Goal: Communication & Community: Answer question/provide support

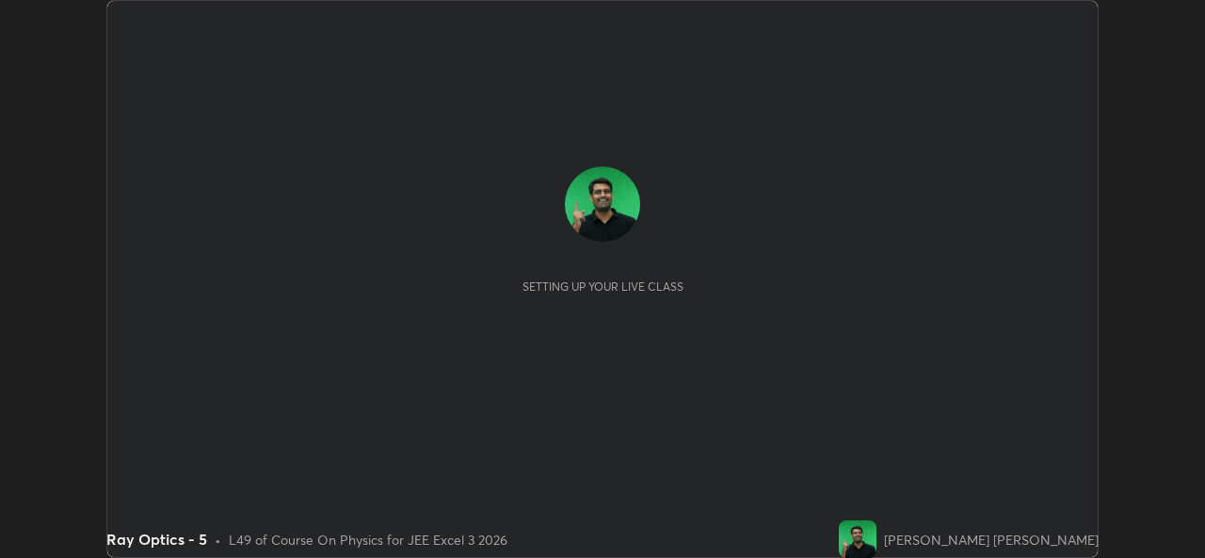
scroll to position [558, 1204]
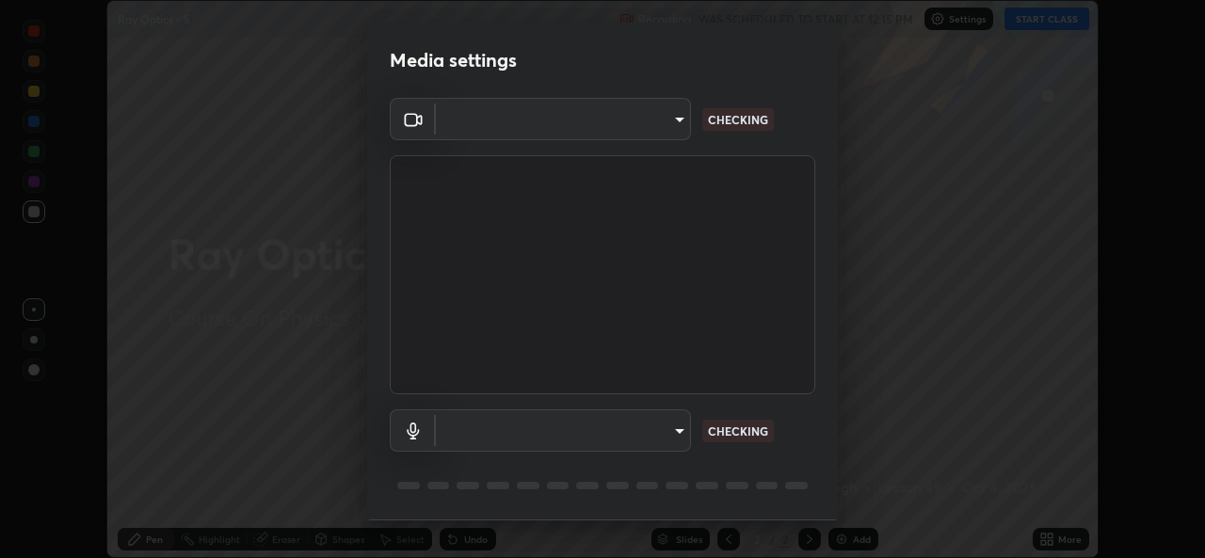
type input "01ba4e230c86726ed3cc2c83bf33541f2a1f81fc79d1918fb88ff4b5df00a70d"
type input "49b0a6df07a429b4aa0e143735b31e2a272de4ae34d33bd193cbc4de7c554cfd"
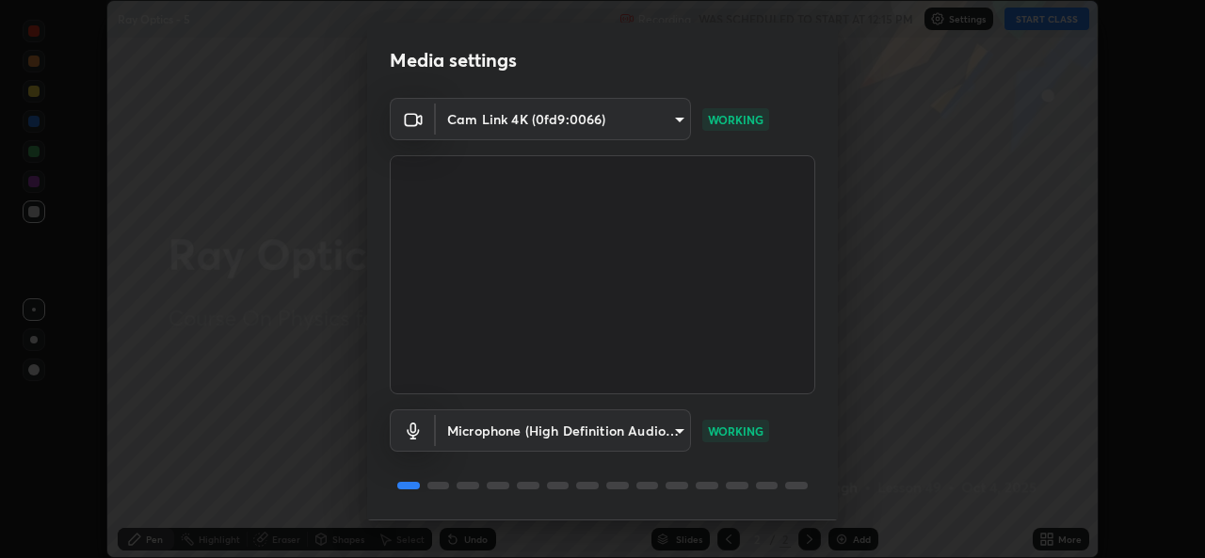
scroll to position [59, 0]
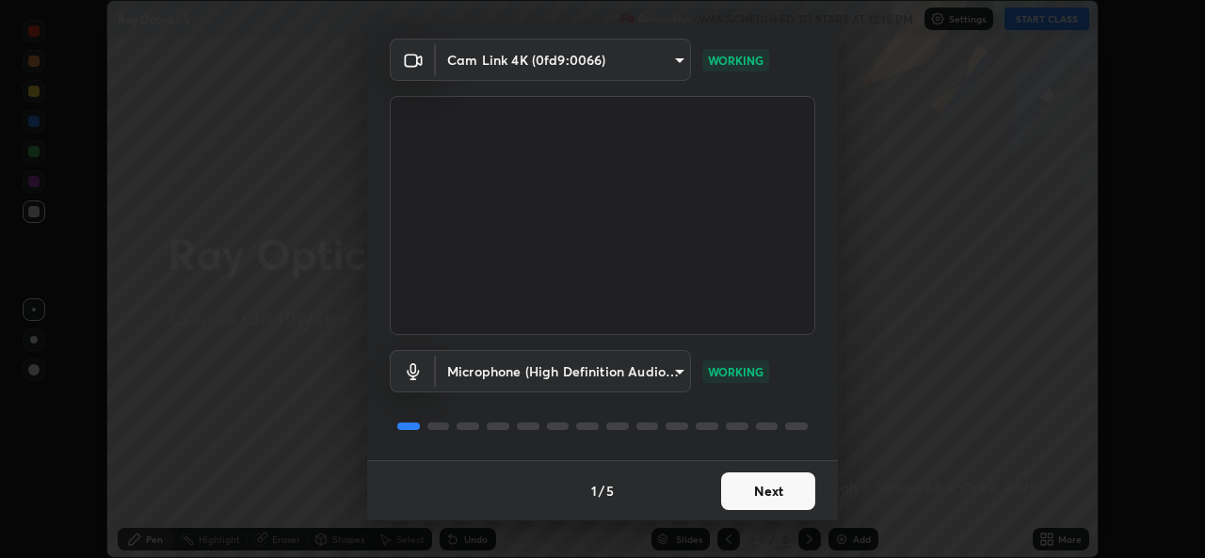
click at [779, 487] on button "Next" at bounding box center [768, 492] width 94 height 38
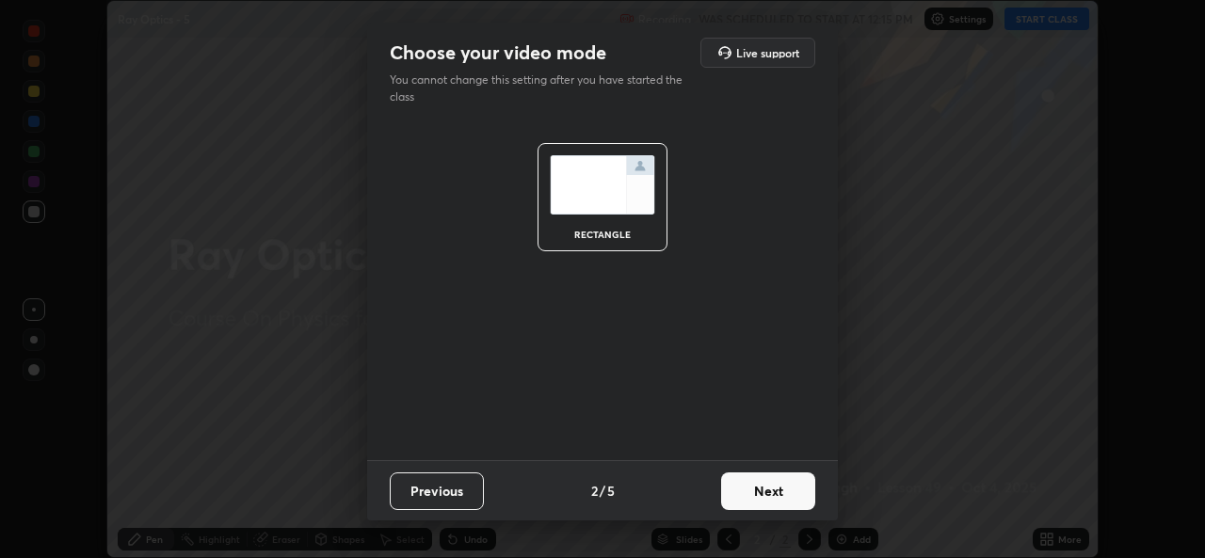
click at [778, 486] on button "Next" at bounding box center [768, 492] width 94 height 38
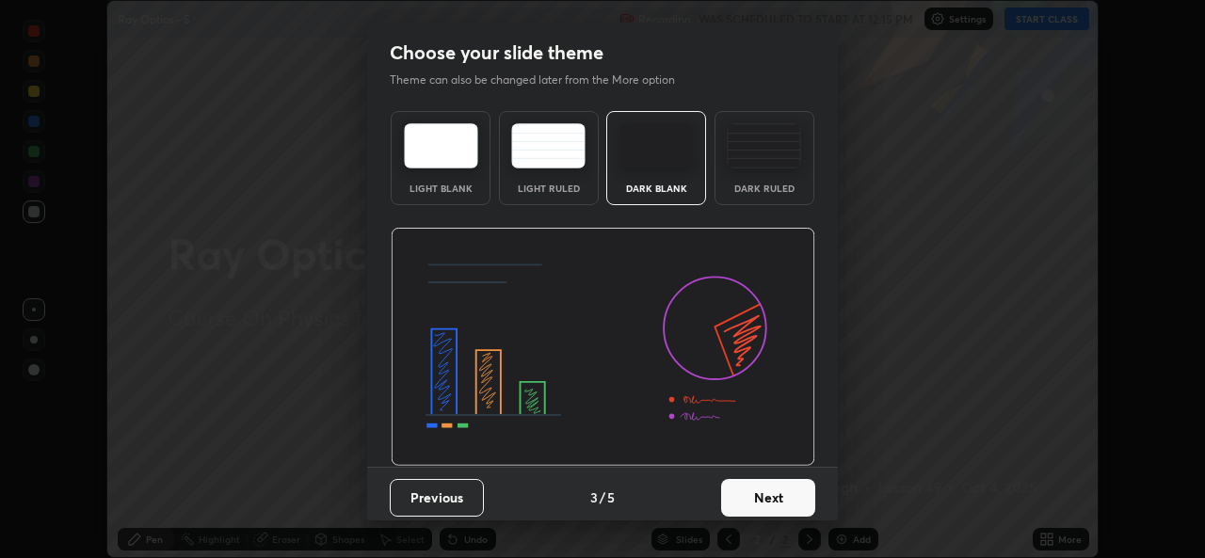
click at [774, 489] on button "Next" at bounding box center [768, 498] width 94 height 38
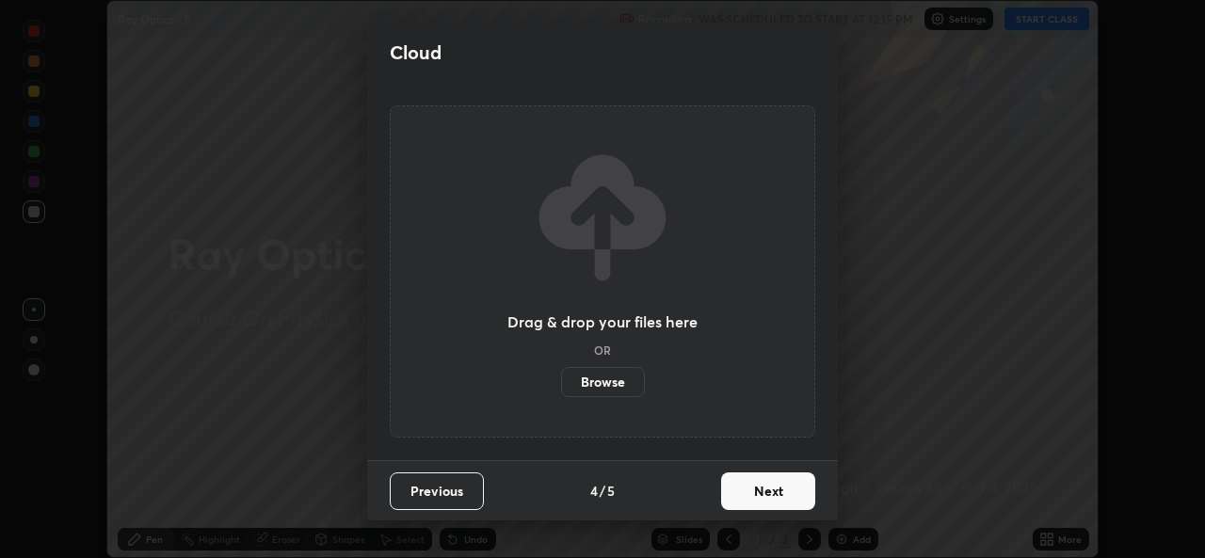
click at [774, 489] on button "Next" at bounding box center [768, 492] width 94 height 38
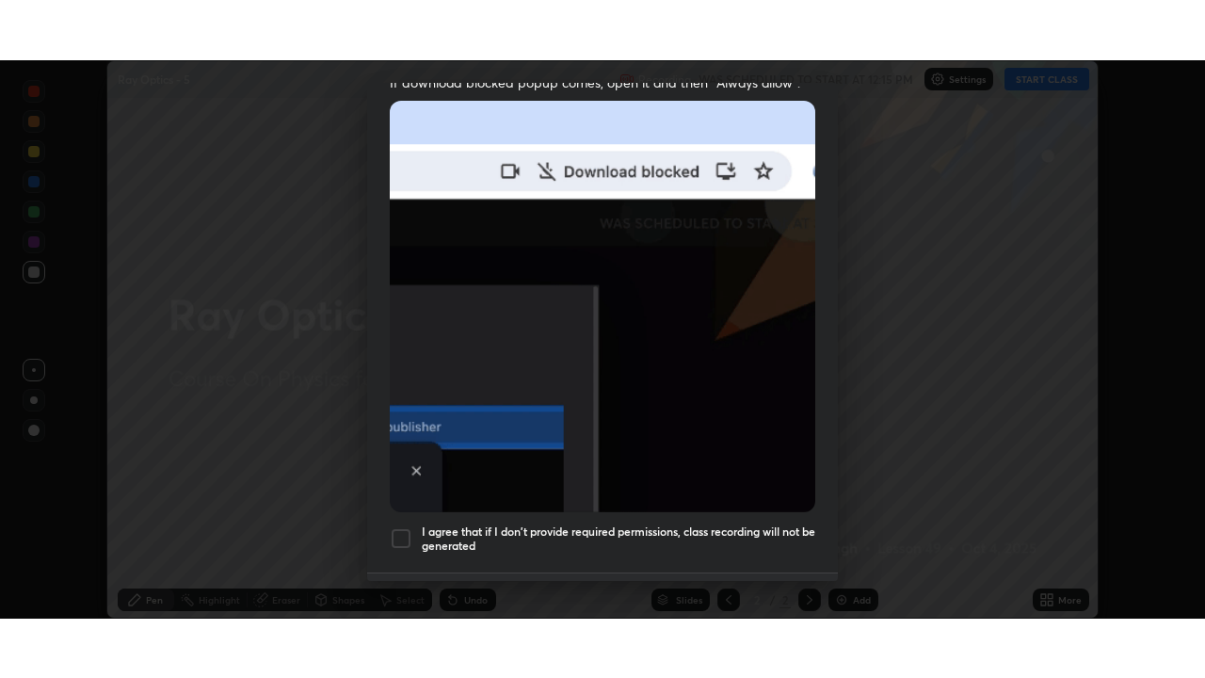
scroll to position [443, 0]
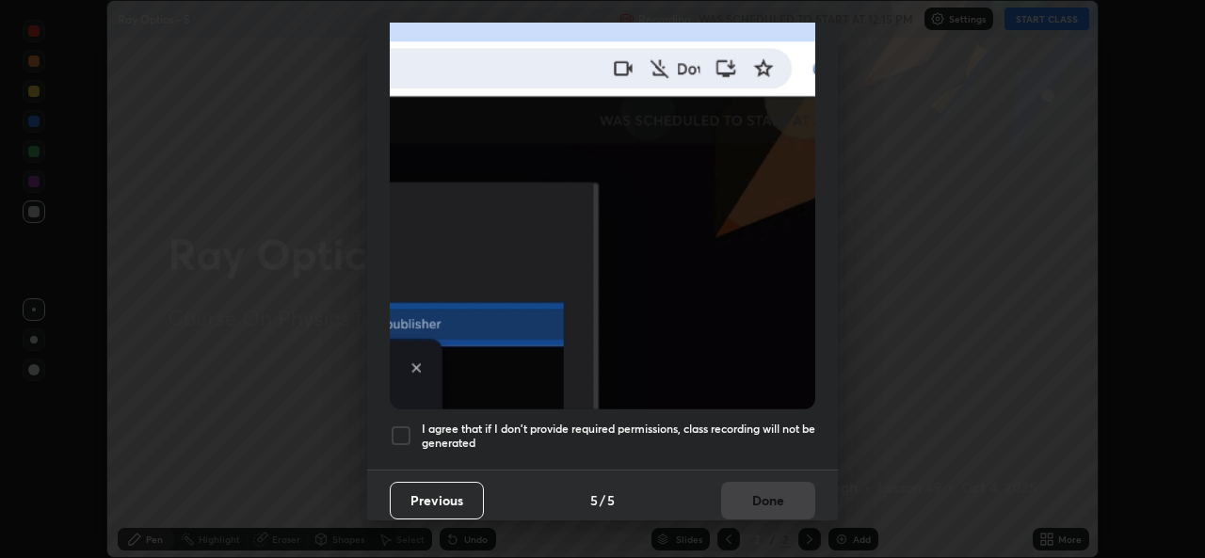
click at [401, 436] on div at bounding box center [401, 436] width 23 height 23
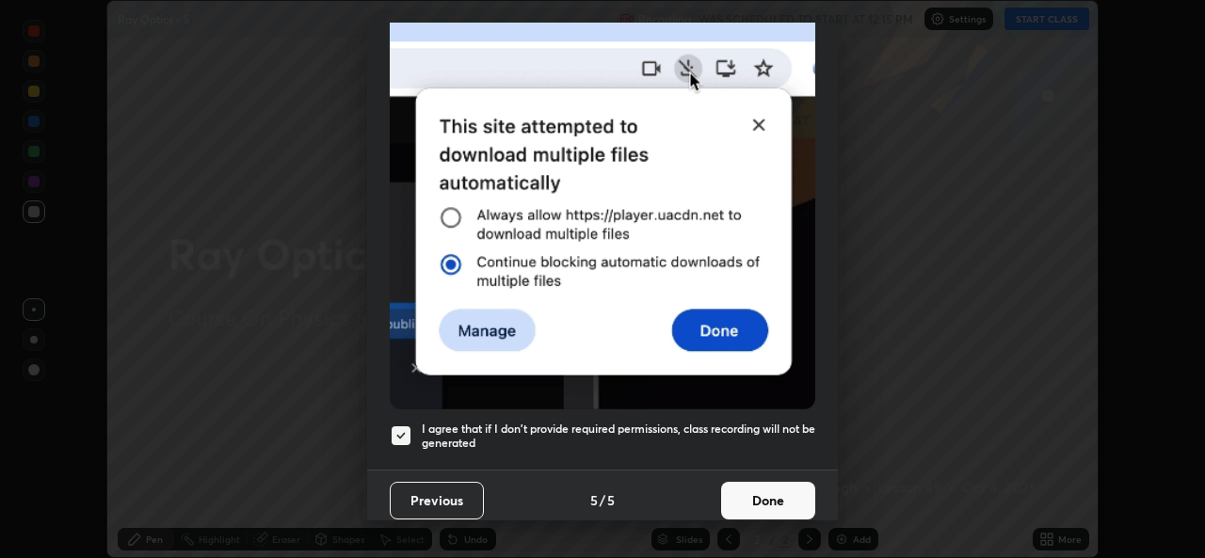
click at [741, 484] on button "Done" at bounding box center [768, 501] width 94 height 38
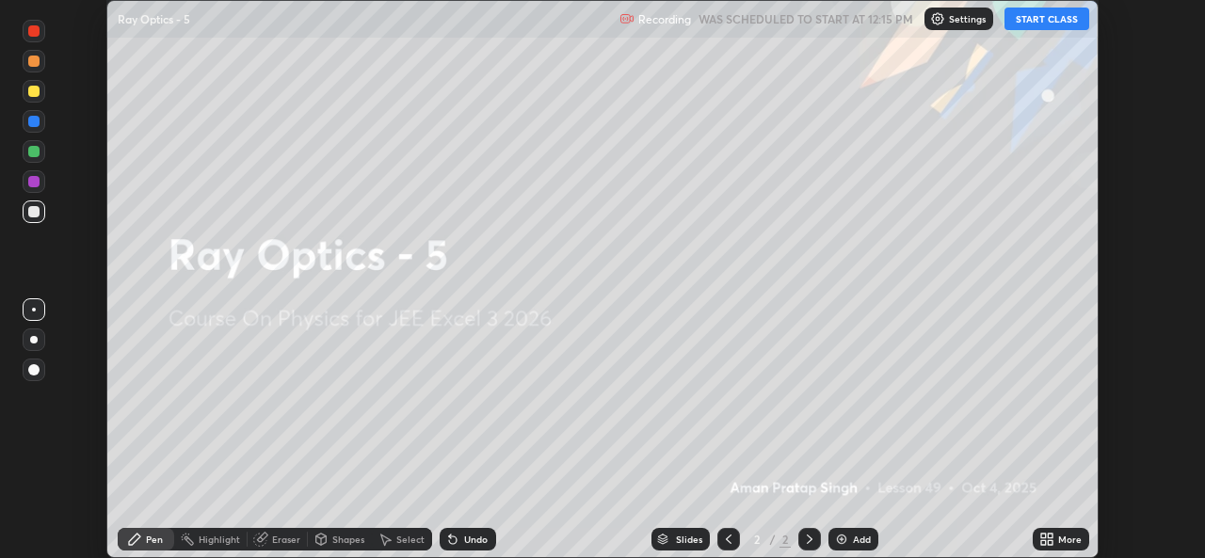
click at [1047, 18] on button "START CLASS" at bounding box center [1047, 19] width 85 height 23
click at [1050, 536] on icon at bounding box center [1050, 536] width 5 height 5
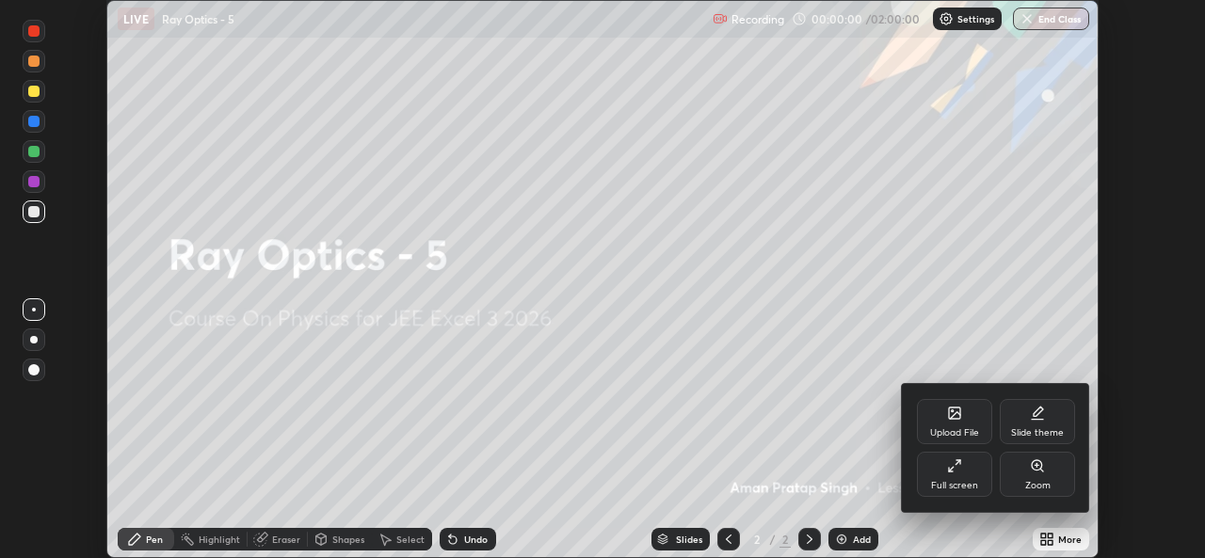
click at [942, 464] on div "Full screen" at bounding box center [954, 474] width 75 height 45
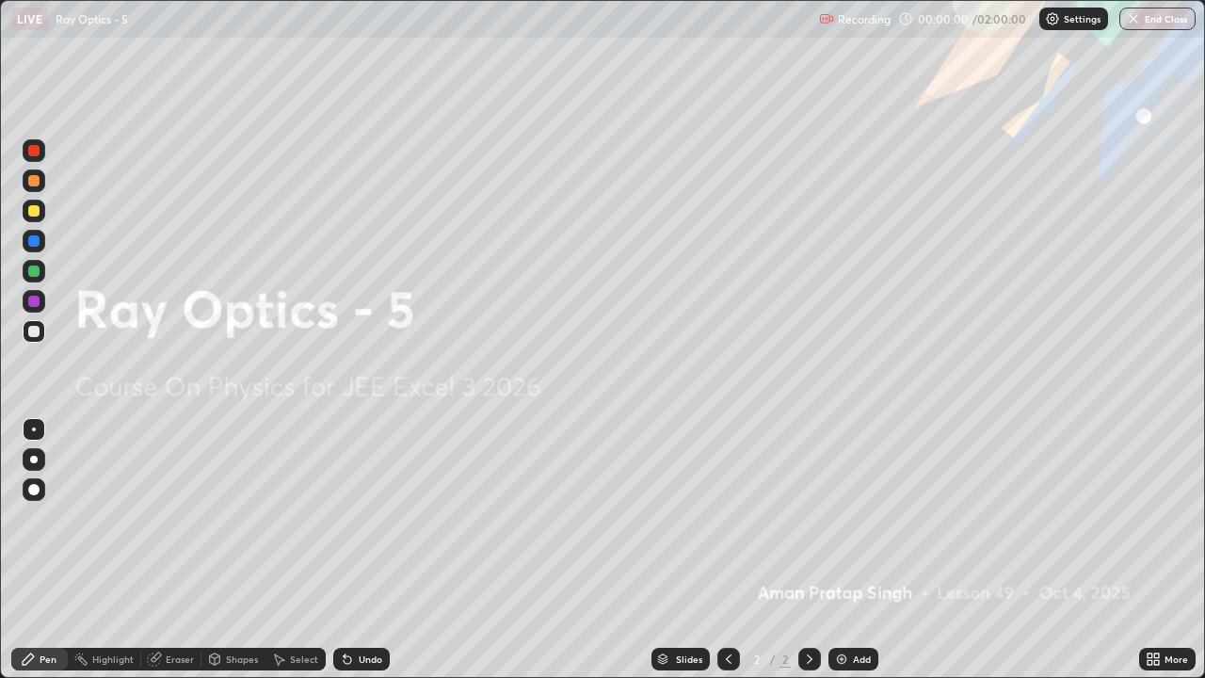
scroll to position [678, 1205]
click at [855, 557] on div "Add" at bounding box center [862, 658] width 18 height 9
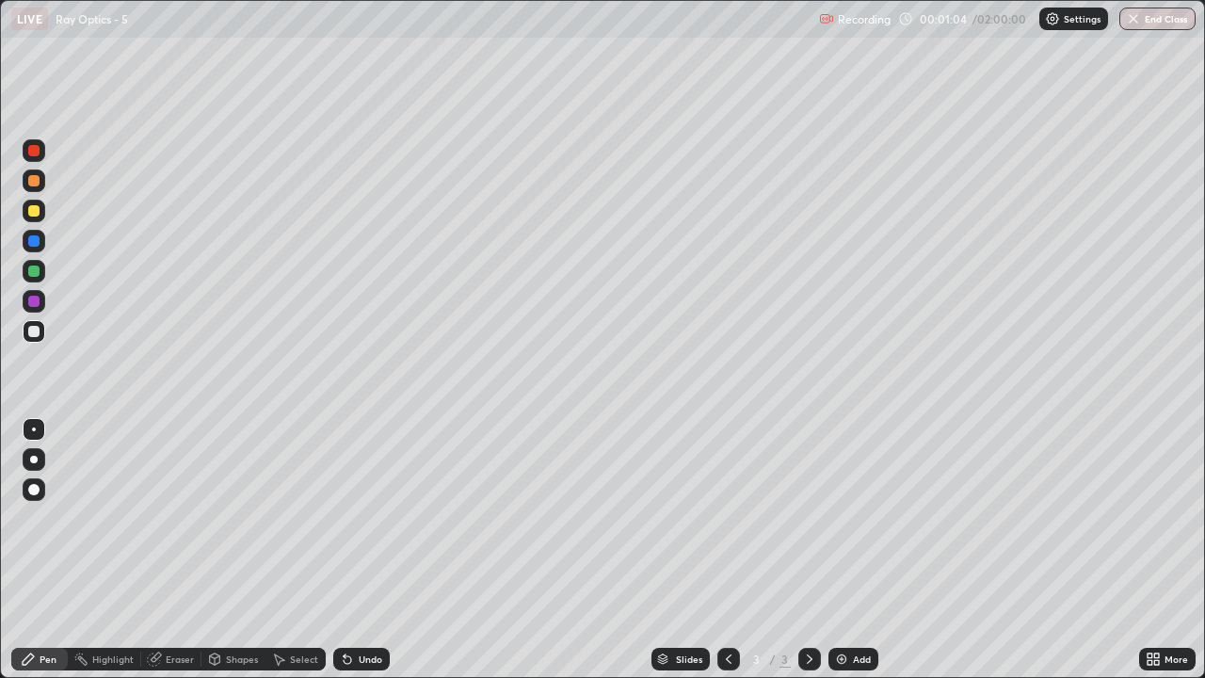
click at [34, 459] on div at bounding box center [34, 460] width 8 height 8
click at [33, 331] on div at bounding box center [33, 331] width 11 height 11
click at [808, 557] on icon at bounding box center [809, 658] width 15 height 15
click at [857, 557] on div "Add" at bounding box center [862, 658] width 18 height 9
click at [31, 267] on div at bounding box center [33, 270] width 11 height 11
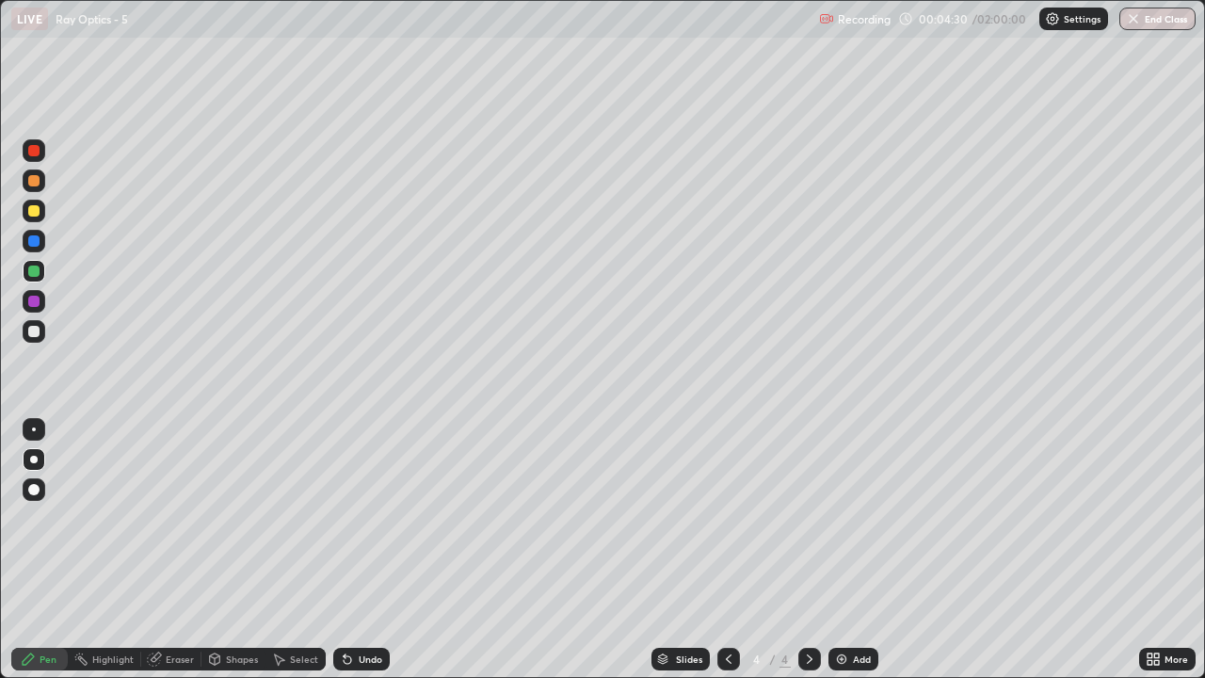
click at [847, 557] on div "Add" at bounding box center [853, 659] width 50 height 23
click at [33, 210] on div at bounding box center [33, 210] width 11 height 11
click at [362, 557] on div "Undo" at bounding box center [371, 658] width 24 height 9
click at [364, 557] on div "Undo" at bounding box center [371, 658] width 24 height 9
click at [860, 557] on div "Add" at bounding box center [853, 659] width 50 height 23
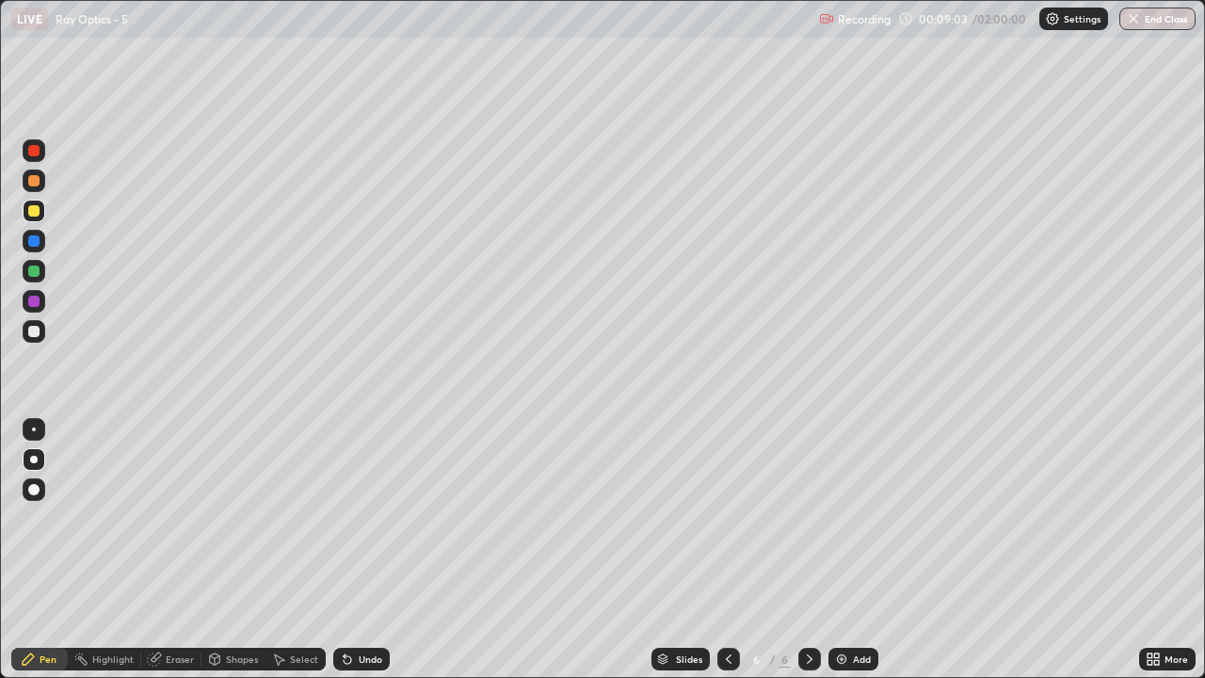
click at [370, 557] on div "Undo" at bounding box center [371, 658] width 24 height 9
click at [365, 557] on div "Undo" at bounding box center [371, 658] width 24 height 9
click at [164, 557] on div "Eraser" at bounding box center [171, 659] width 60 height 23
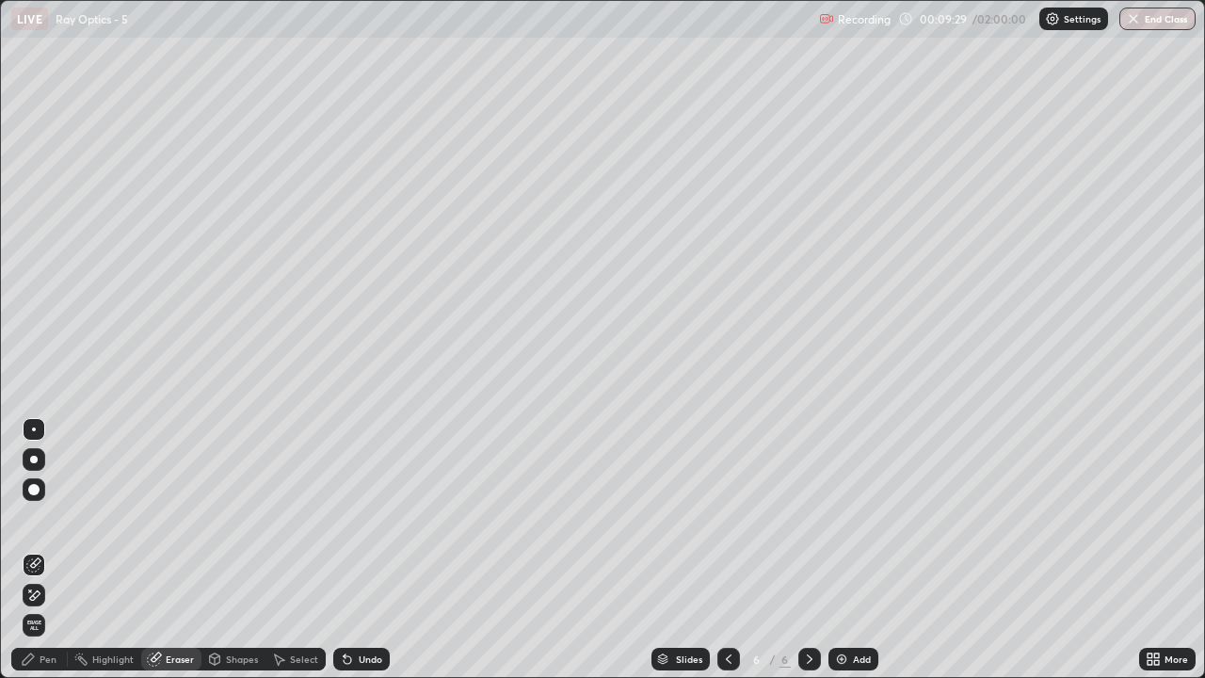
click at [39, 557] on div "Pen" at bounding box center [39, 659] width 56 height 23
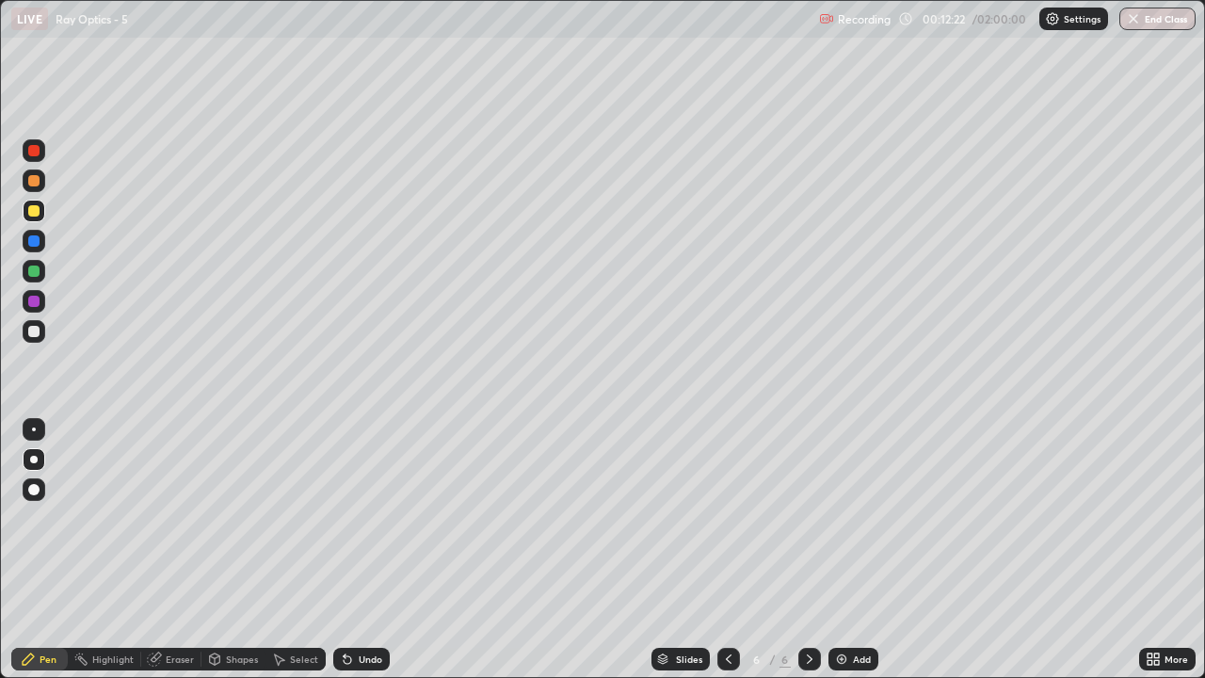
click at [168, 557] on div "Eraser" at bounding box center [180, 658] width 28 height 9
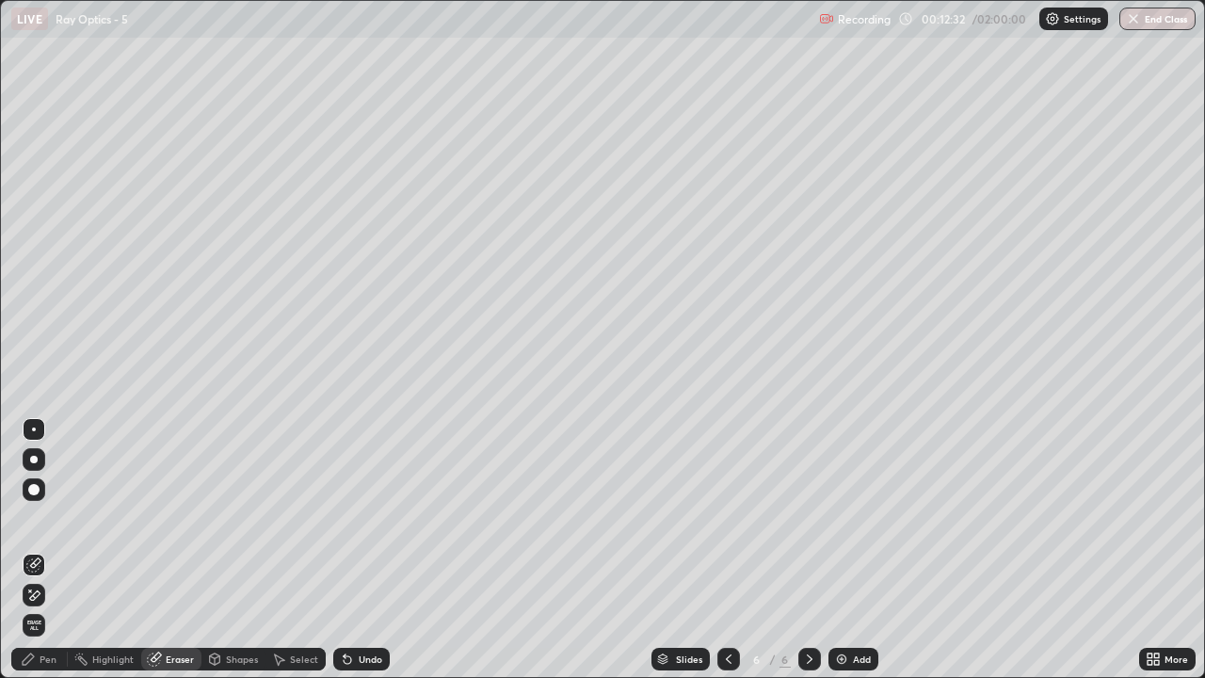
click at [47, 557] on div "Pen" at bounding box center [48, 658] width 17 height 9
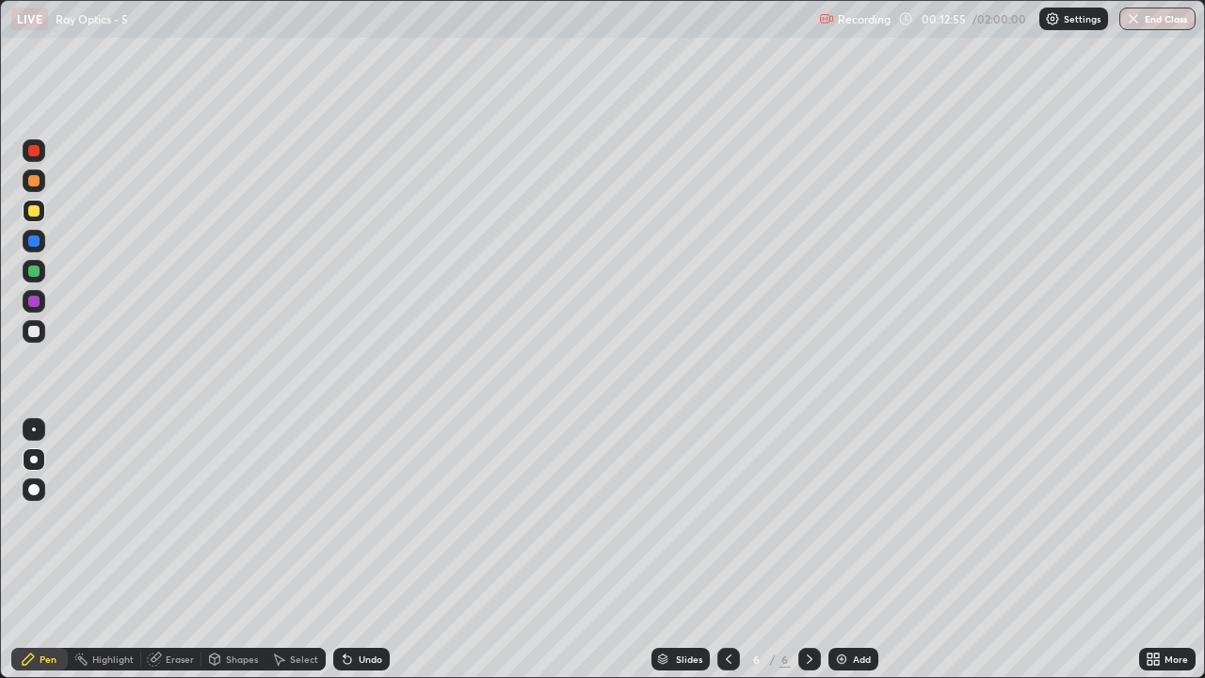
click at [729, 557] on icon at bounding box center [728, 658] width 15 height 15
click at [808, 557] on icon at bounding box center [809, 658] width 15 height 15
click at [805, 557] on icon at bounding box center [809, 658] width 15 height 15
click at [163, 557] on div "Eraser" at bounding box center [171, 659] width 60 height 23
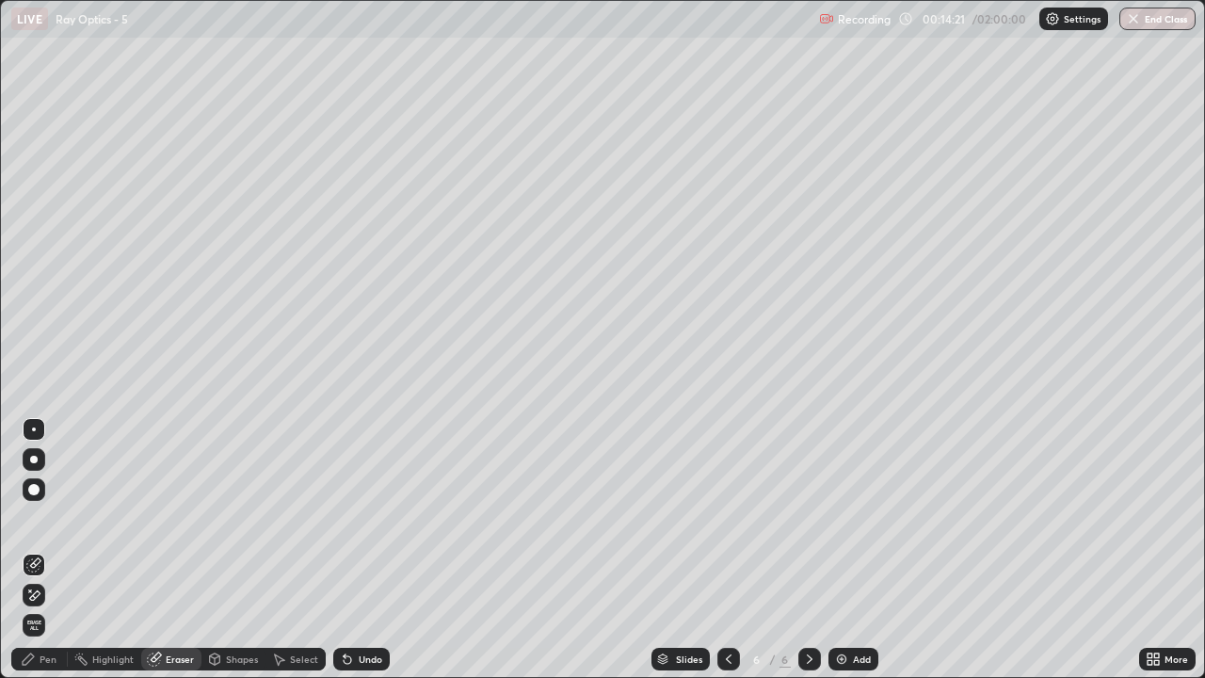
click at [44, 557] on div "Pen" at bounding box center [39, 659] width 56 height 23
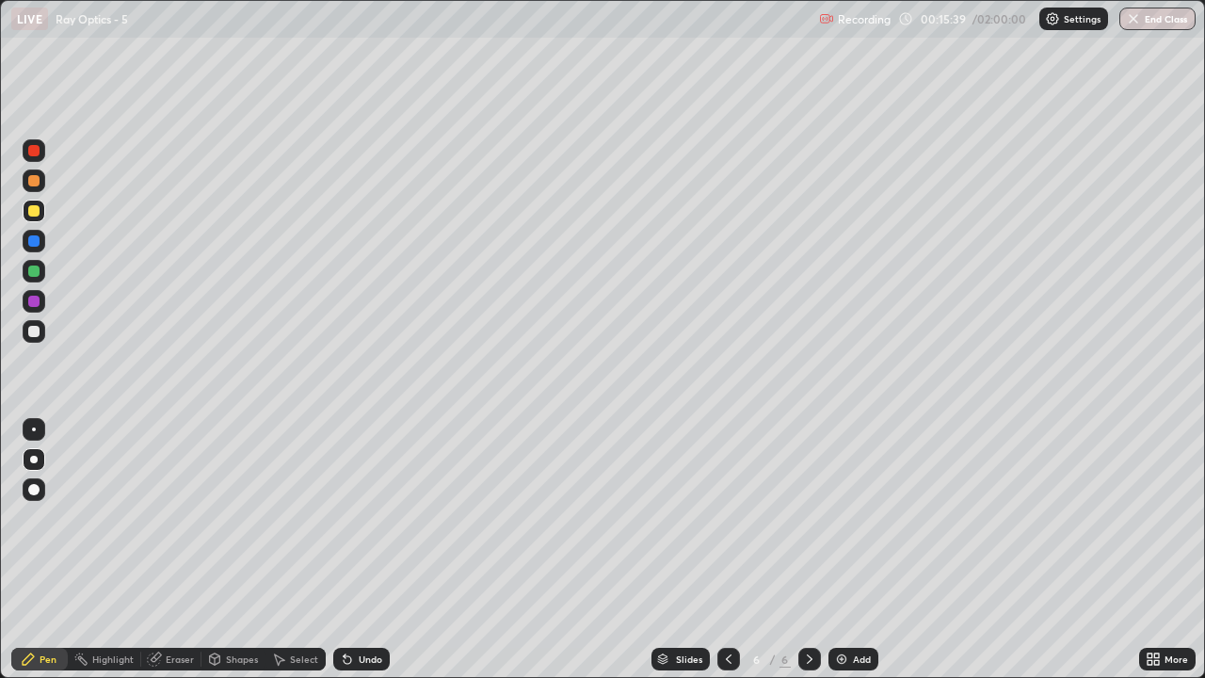
click at [363, 557] on div "Undo" at bounding box center [371, 658] width 24 height 9
click at [367, 557] on div "Undo" at bounding box center [371, 658] width 24 height 9
click at [36, 271] on div at bounding box center [33, 270] width 11 height 11
click at [857, 557] on div "Add" at bounding box center [853, 659] width 50 height 23
click at [35, 331] on div at bounding box center [33, 331] width 11 height 11
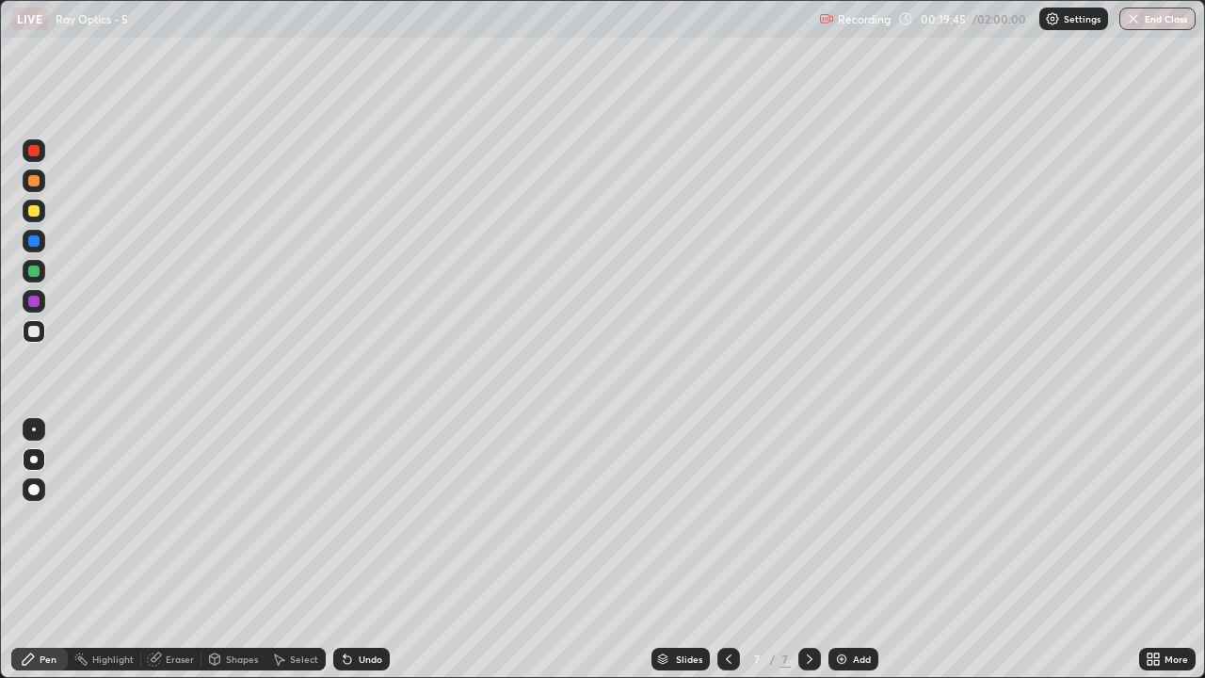
click at [34, 212] on div at bounding box center [33, 210] width 11 height 11
click at [362, 557] on div "Undo" at bounding box center [371, 658] width 24 height 9
click at [359, 557] on div "Undo" at bounding box center [371, 658] width 24 height 9
click at [33, 270] on div at bounding box center [33, 270] width 11 height 11
click at [726, 557] on icon at bounding box center [729, 658] width 6 height 9
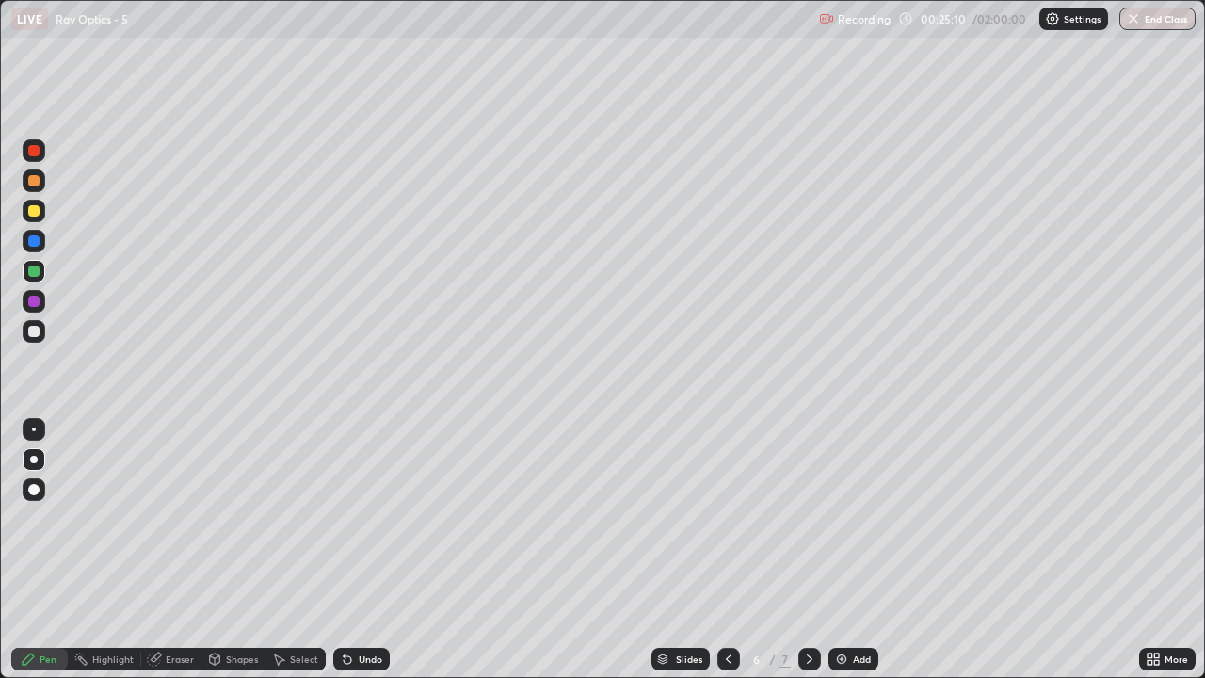
click at [808, 557] on icon at bounding box center [809, 658] width 15 height 15
click at [362, 557] on div "Undo" at bounding box center [371, 658] width 24 height 9
click at [363, 557] on div "Undo" at bounding box center [371, 658] width 24 height 9
click at [365, 557] on div "Undo" at bounding box center [371, 658] width 24 height 9
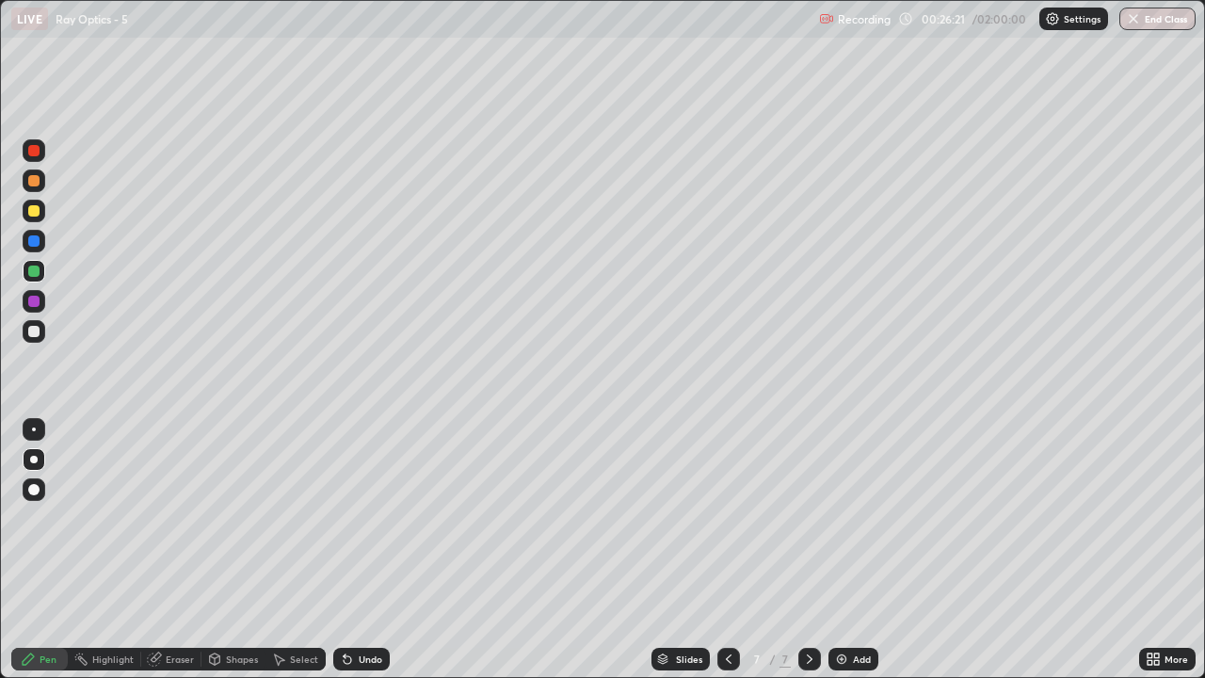
click at [366, 557] on div "Undo" at bounding box center [361, 659] width 56 height 23
click at [367, 557] on div "Undo" at bounding box center [361, 659] width 56 height 23
click at [373, 557] on div "Undo" at bounding box center [371, 658] width 24 height 9
click at [37, 299] on div at bounding box center [33, 301] width 11 height 11
click at [855, 557] on div "Add" at bounding box center [862, 658] width 18 height 9
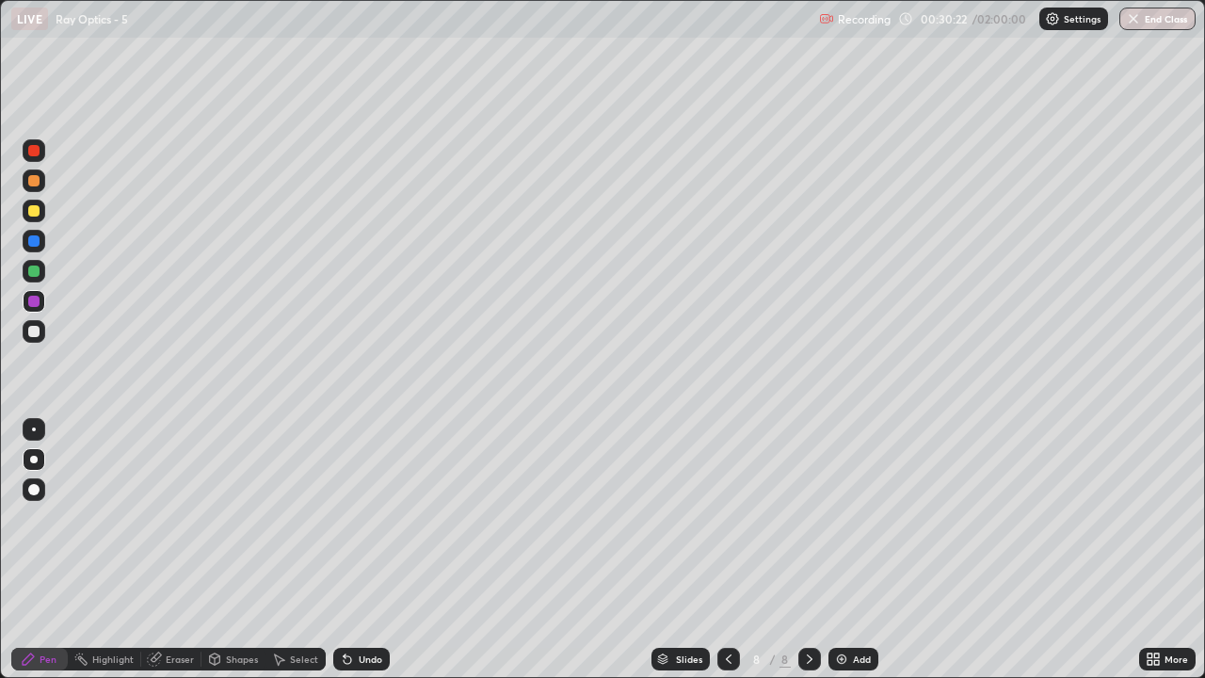
click at [35, 326] on div at bounding box center [33, 331] width 11 height 11
click at [183, 557] on div "Eraser" at bounding box center [171, 659] width 60 height 23
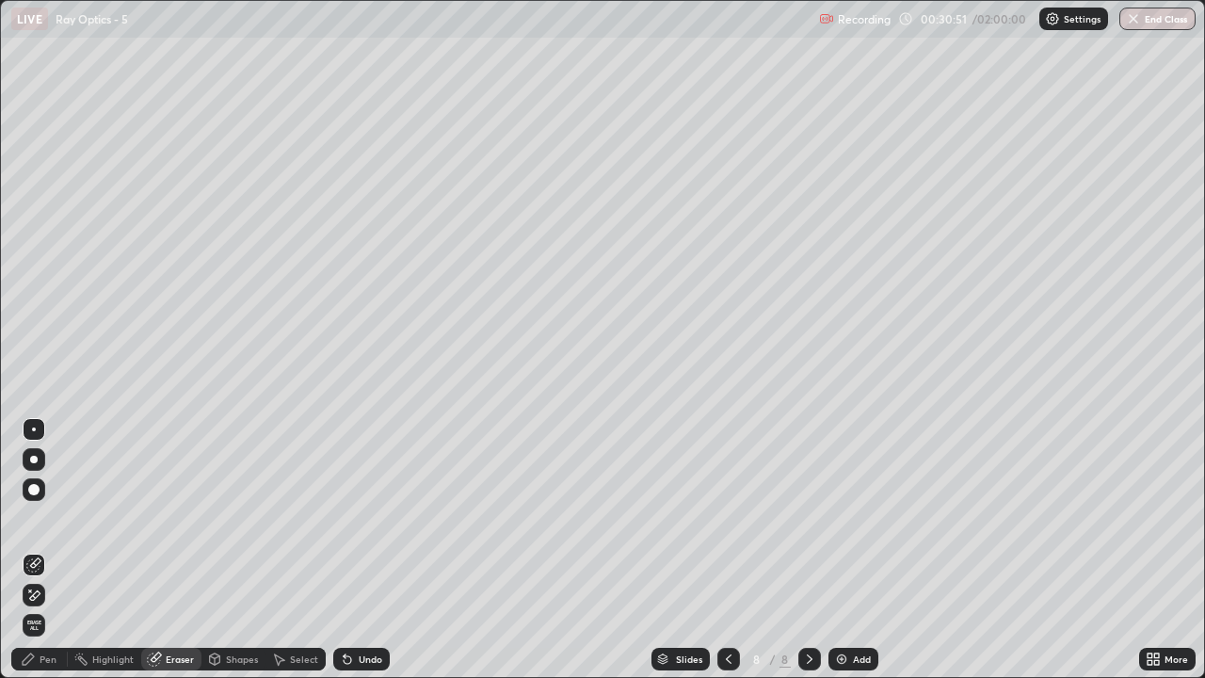
click at [53, 557] on div "Pen" at bounding box center [48, 658] width 17 height 9
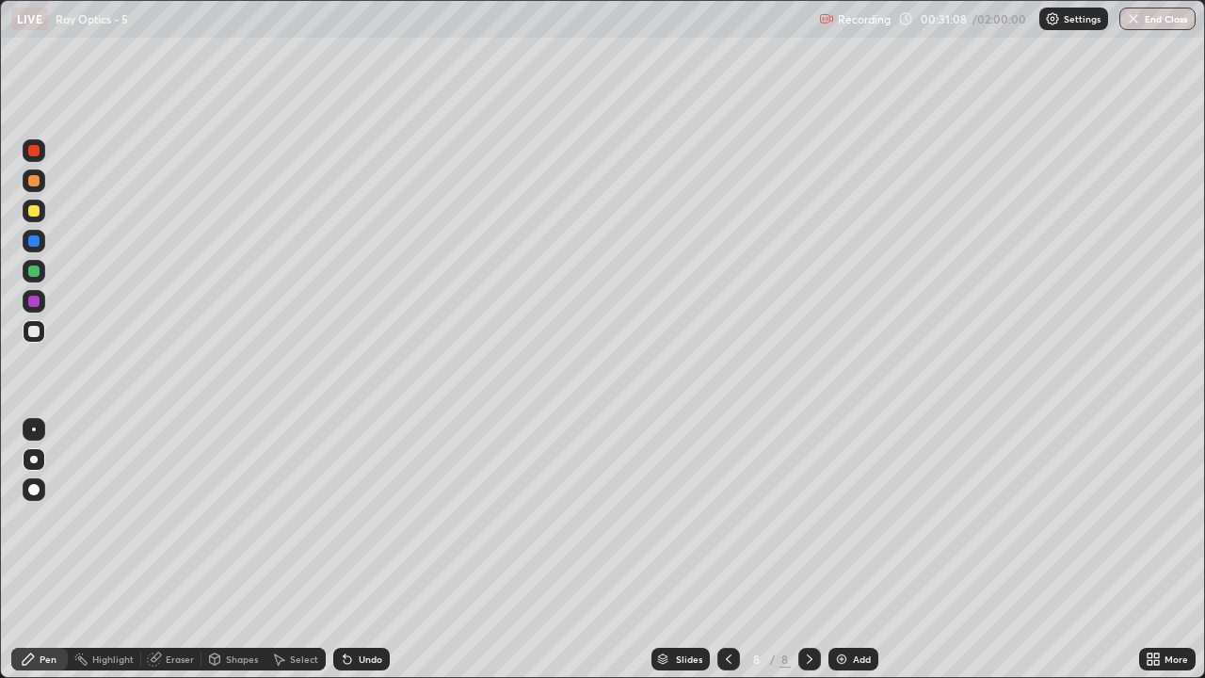
click at [36, 214] on div at bounding box center [33, 210] width 11 height 11
click at [39, 185] on div at bounding box center [34, 180] width 23 height 23
click at [369, 557] on div "Undo" at bounding box center [371, 658] width 24 height 9
click at [370, 557] on div "Undo" at bounding box center [371, 658] width 24 height 9
click at [367, 557] on div "Undo" at bounding box center [371, 658] width 24 height 9
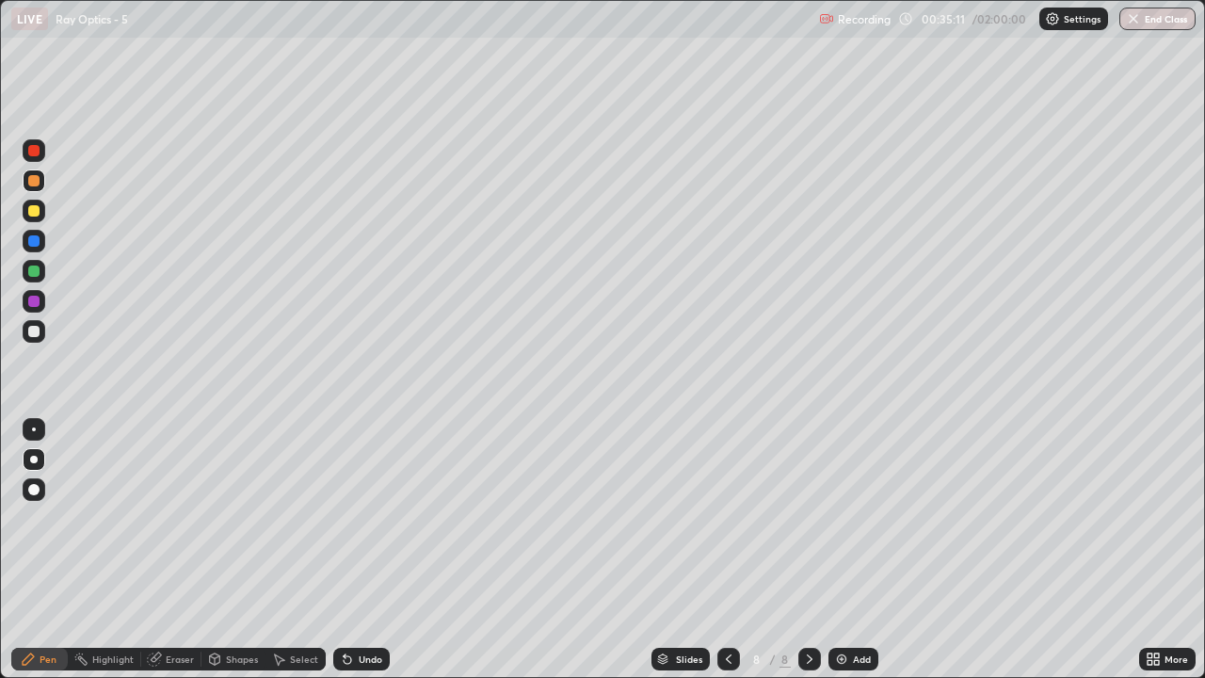
click at [367, 557] on div "Undo" at bounding box center [371, 658] width 24 height 9
click at [366, 557] on div "Undo" at bounding box center [371, 658] width 24 height 9
click at [371, 557] on div "Undo" at bounding box center [371, 658] width 24 height 9
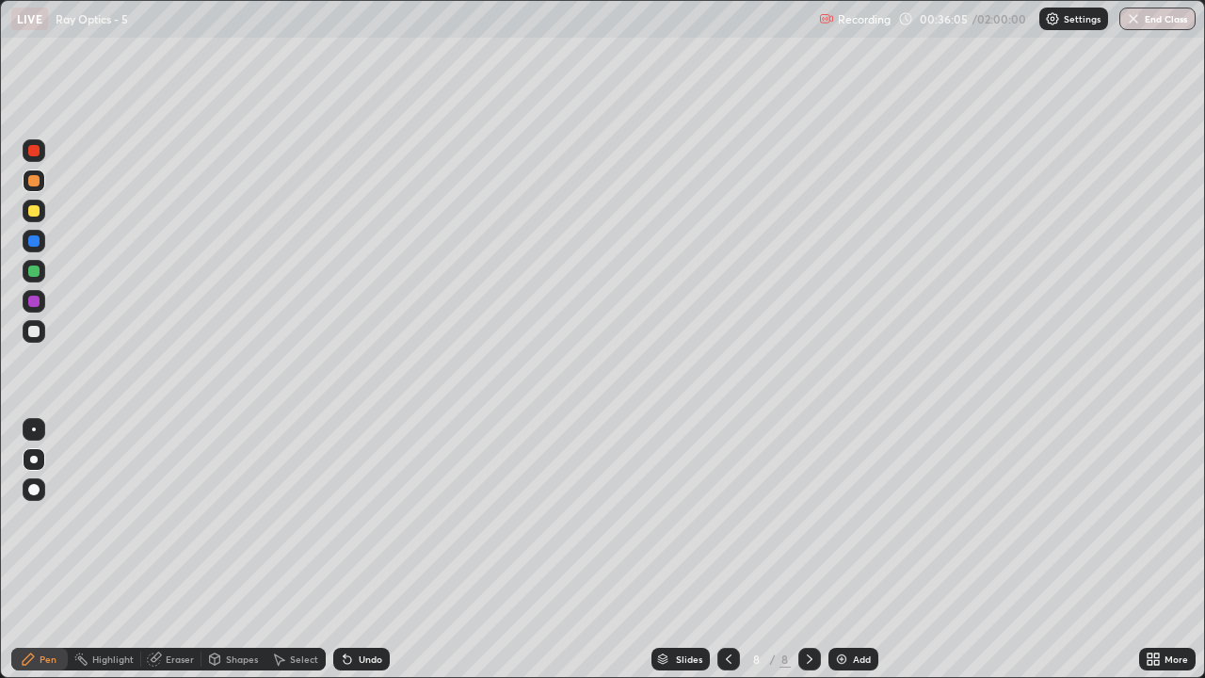
click at [370, 557] on div "Undo" at bounding box center [371, 658] width 24 height 9
click at [369, 557] on div "Undo" at bounding box center [371, 658] width 24 height 9
click at [368, 557] on div "Undo" at bounding box center [361, 659] width 56 height 23
click at [862, 557] on div "Add" at bounding box center [853, 659] width 50 height 23
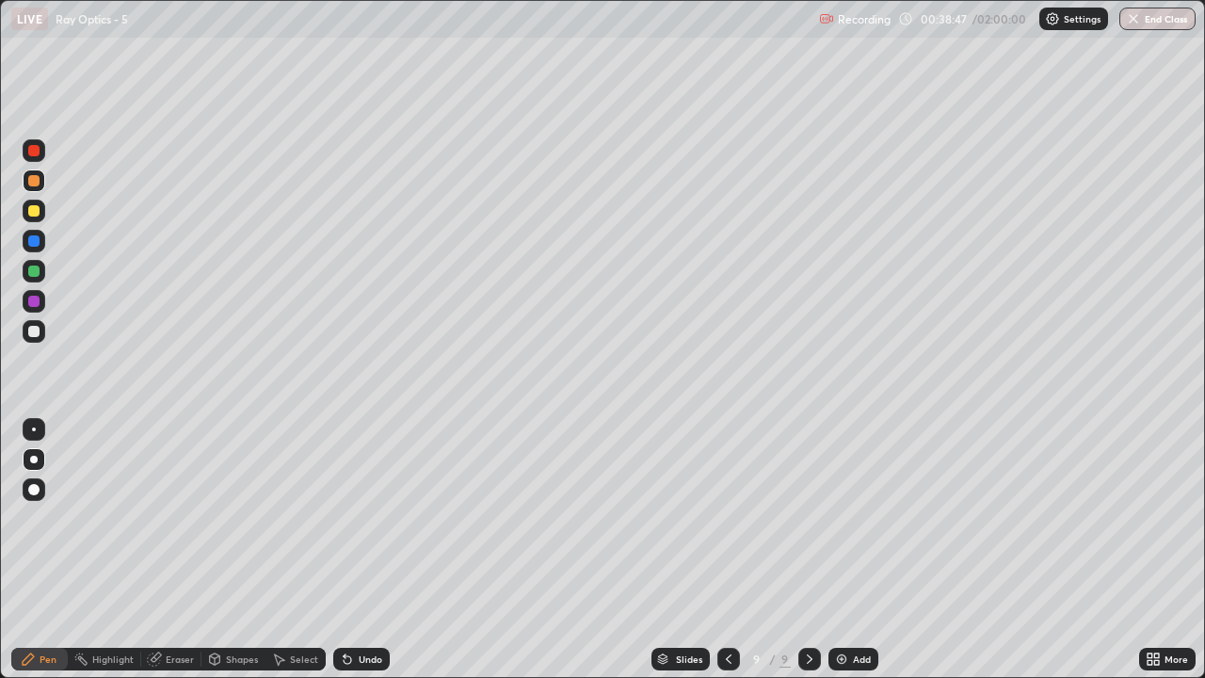
click at [32, 332] on div at bounding box center [33, 331] width 11 height 11
click at [34, 219] on div at bounding box center [34, 211] width 23 height 23
click at [28, 267] on div at bounding box center [33, 270] width 11 height 11
click at [33, 323] on div at bounding box center [34, 331] width 23 height 23
click at [168, 557] on div "Eraser" at bounding box center [180, 658] width 28 height 9
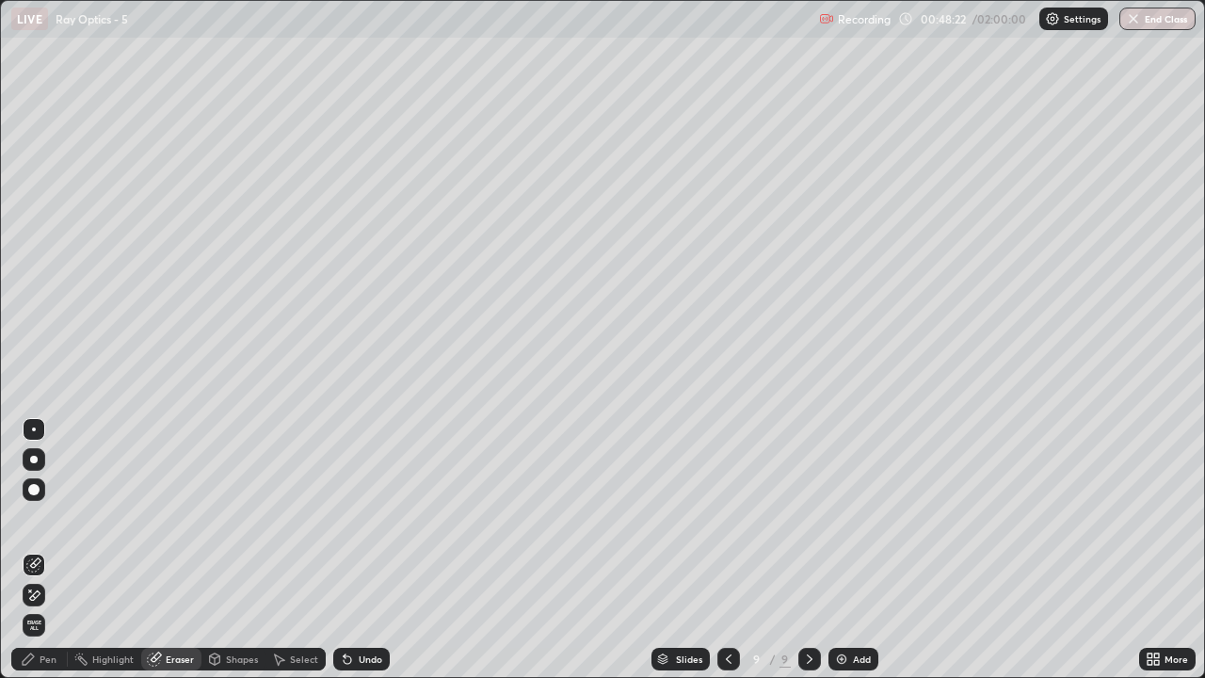
click at [48, 557] on div "Pen" at bounding box center [48, 658] width 17 height 9
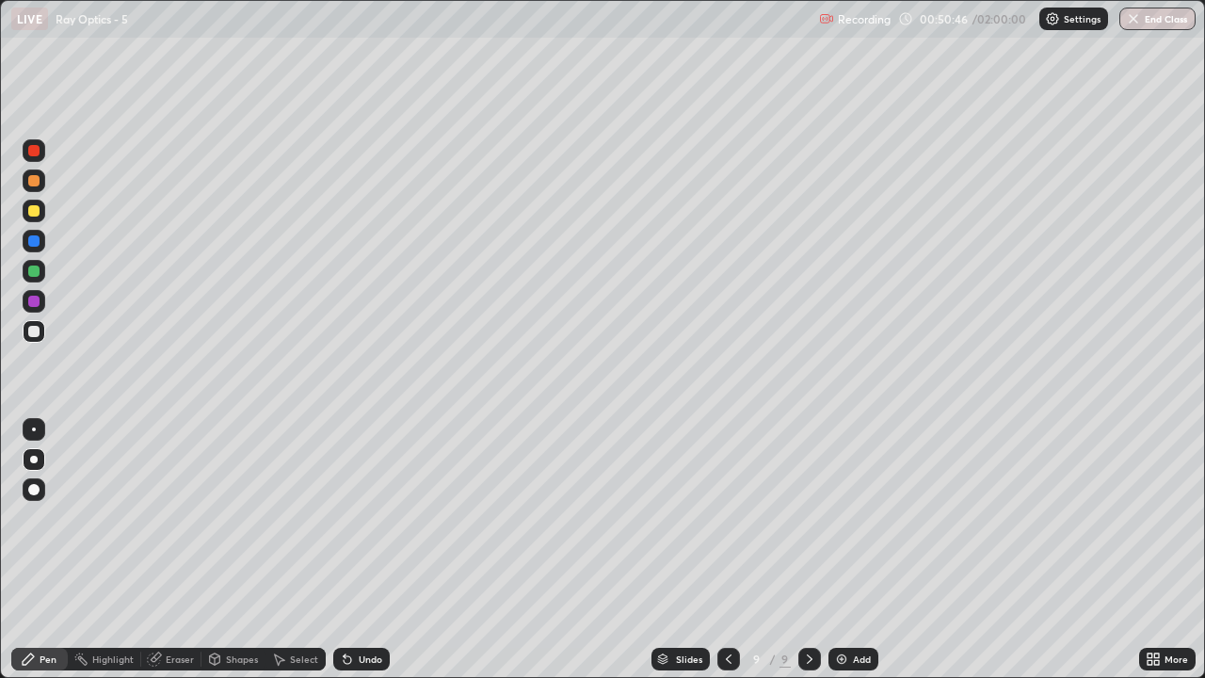
click at [808, 557] on icon at bounding box center [809, 658] width 15 height 15
click at [852, 557] on div "Add" at bounding box center [853, 659] width 50 height 23
click at [369, 557] on div "Undo" at bounding box center [371, 658] width 24 height 9
click at [34, 207] on div at bounding box center [33, 210] width 11 height 11
click at [32, 182] on div at bounding box center [33, 180] width 11 height 11
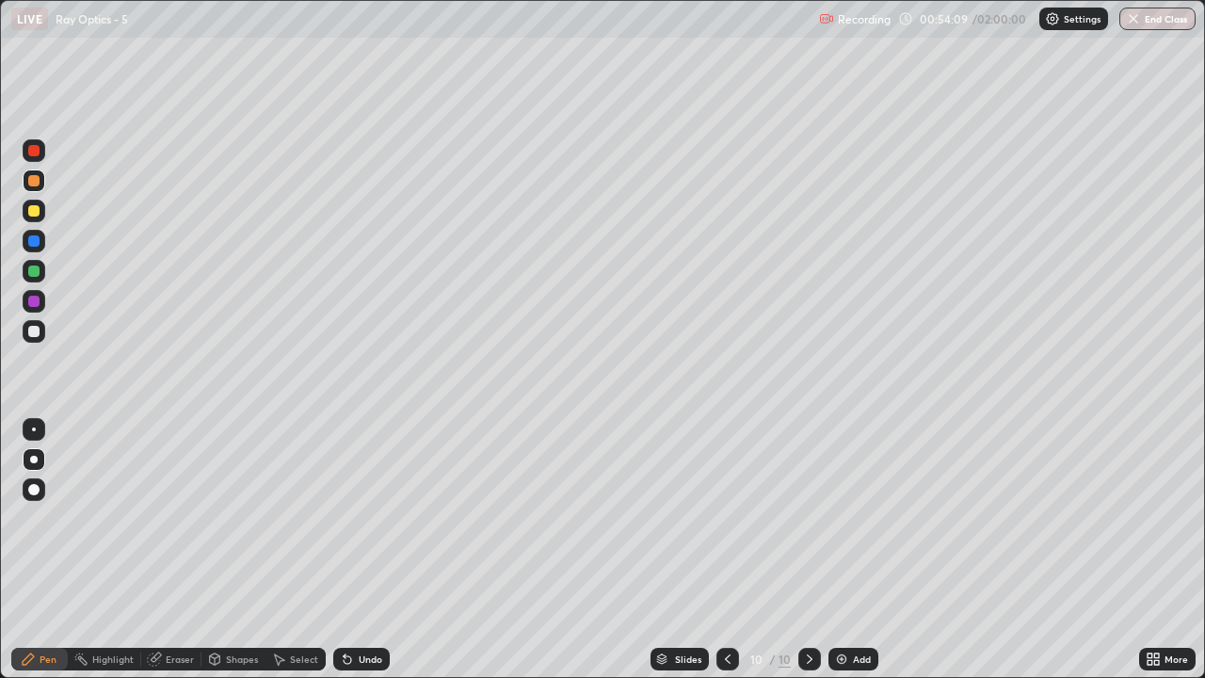
click at [359, 557] on div "Undo" at bounding box center [371, 658] width 24 height 9
click at [361, 557] on div "Undo" at bounding box center [371, 658] width 24 height 9
click at [359, 557] on div "Undo" at bounding box center [371, 658] width 24 height 9
click at [37, 331] on div at bounding box center [33, 331] width 11 height 11
click at [857, 557] on div "Add" at bounding box center [853, 659] width 50 height 23
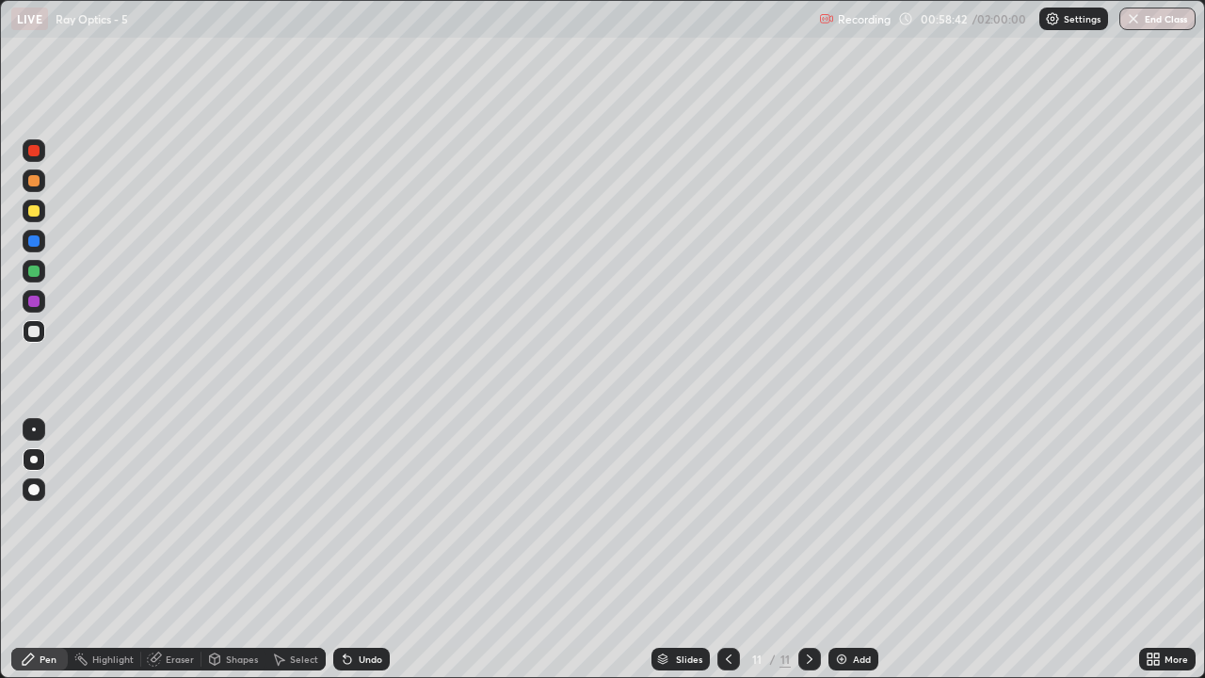
click at [724, 557] on icon at bounding box center [728, 658] width 15 height 15
click at [33, 270] on div at bounding box center [33, 270] width 11 height 11
click at [808, 557] on icon at bounding box center [809, 658] width 15 height 15
click at [726, 557] on icon at bounding box center [729, 658] width 6 height 9
click at [808, 557] on icon at bounding box center [809, 658] width 15 height 15
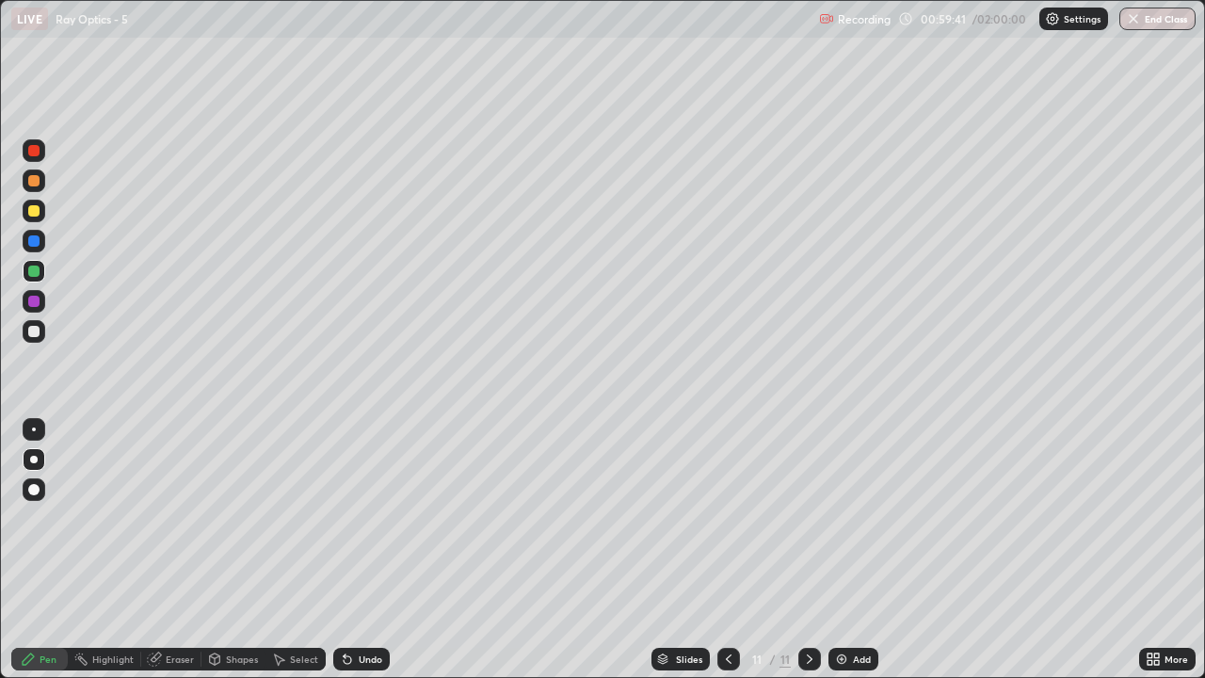
click at [724, 557] on icon at bounding box center [728, 658] width 15 height 15
click at [808, 557] on icon at bounding box center [809, 658] width 15 height 15
click at [727, 557] on icon at bounding box center [728, 658] width 15 height 15
click at [807, 557] on icon at bounding box center [809, 658] width 15 height 15
click at [175, 557] on div "Eraser" at bounding box center [180, 658] width 28 height 9
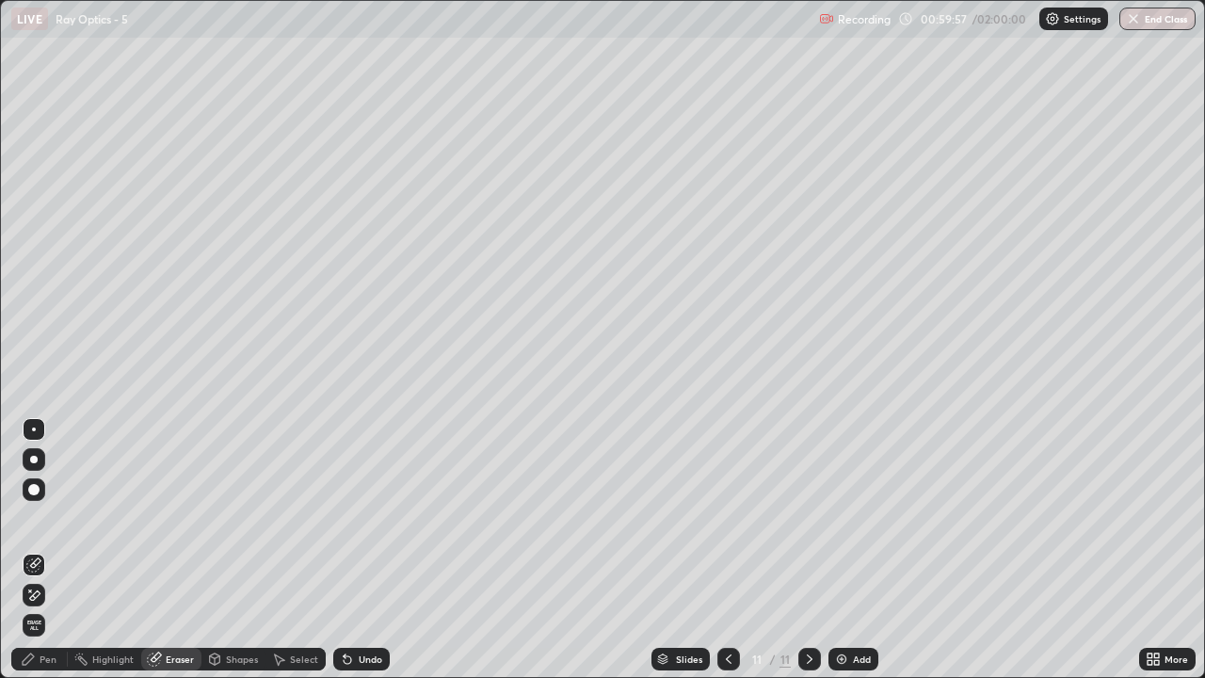
click at [40, 557] on div "Pen" at bounding box center [48, 658] width 17 height 9
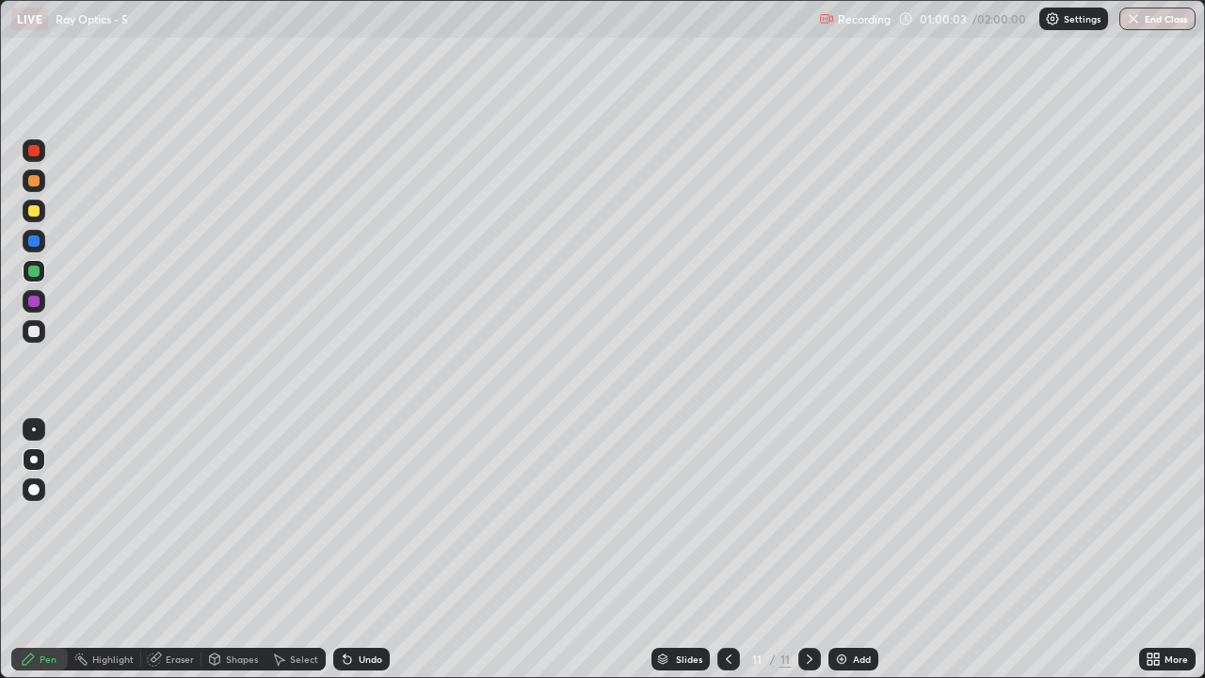
click at [726, 557] on icon at bounding box center [729, 658] width 6 height 9
click at [800, 557] on div at bounding box center [809, 659] width 23 height 23
click at [727, 557] on icon at bounding box center [728, 658] width 15 height 15
click at [807, 557] on icon at bounding box center [810, 658] width 6 height 9
click at [808, 557] on icon at bounding box center [809, 658] width 15 height 15
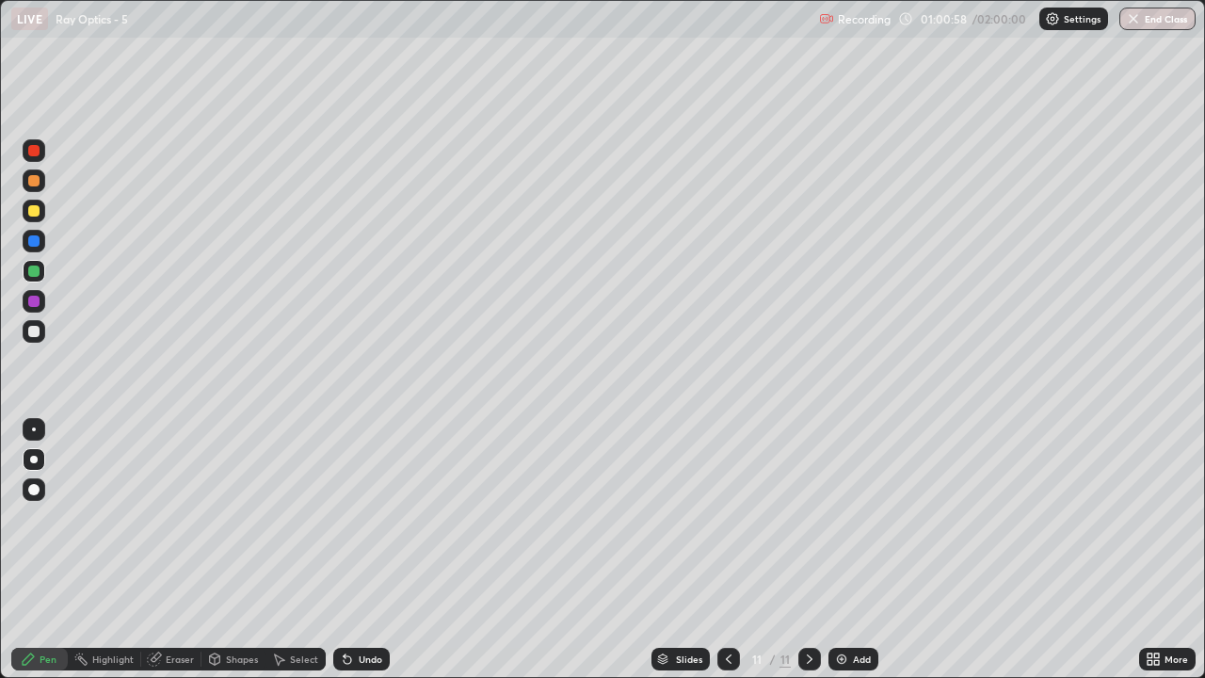
click at [727, 557] on icon at bounding box center [728, 658] width 15 height 15
click at [808, 557] on icon at bounding box center [809, 658] width 15 height 15
click at [159, 557] on icon at bounding box center [156, 656] width 10 height 9
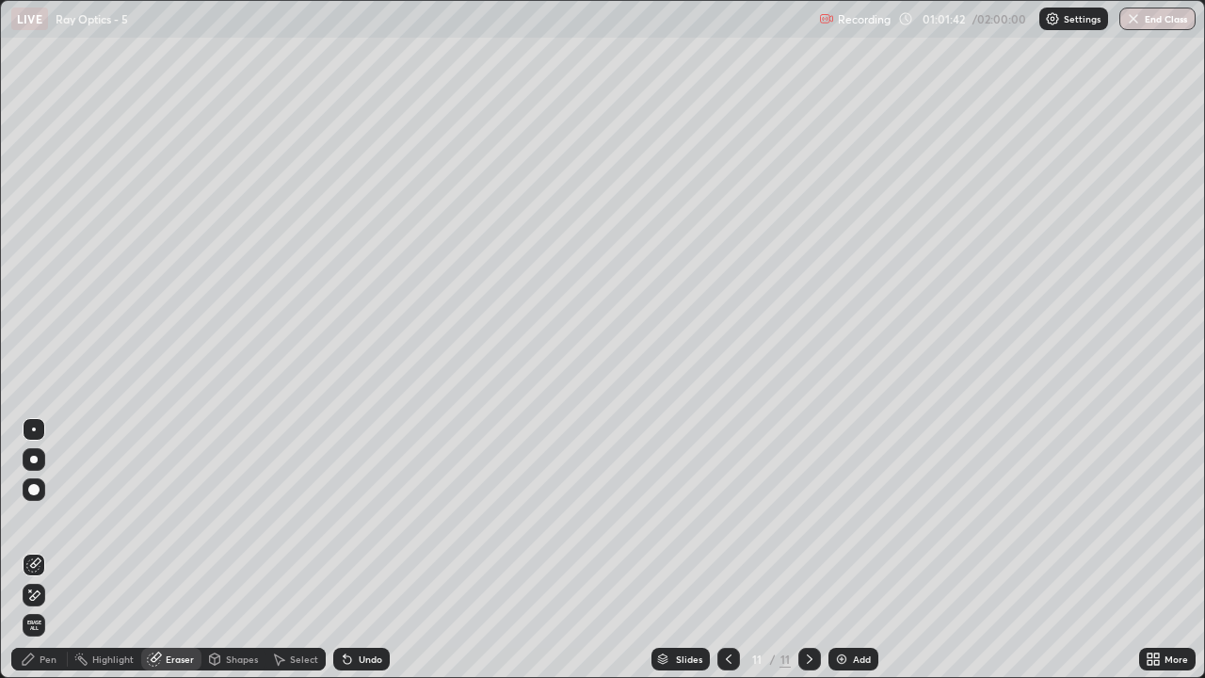
click at [49, 557] on div "Pen" at bounding box center [48, 658] width 17 height 9
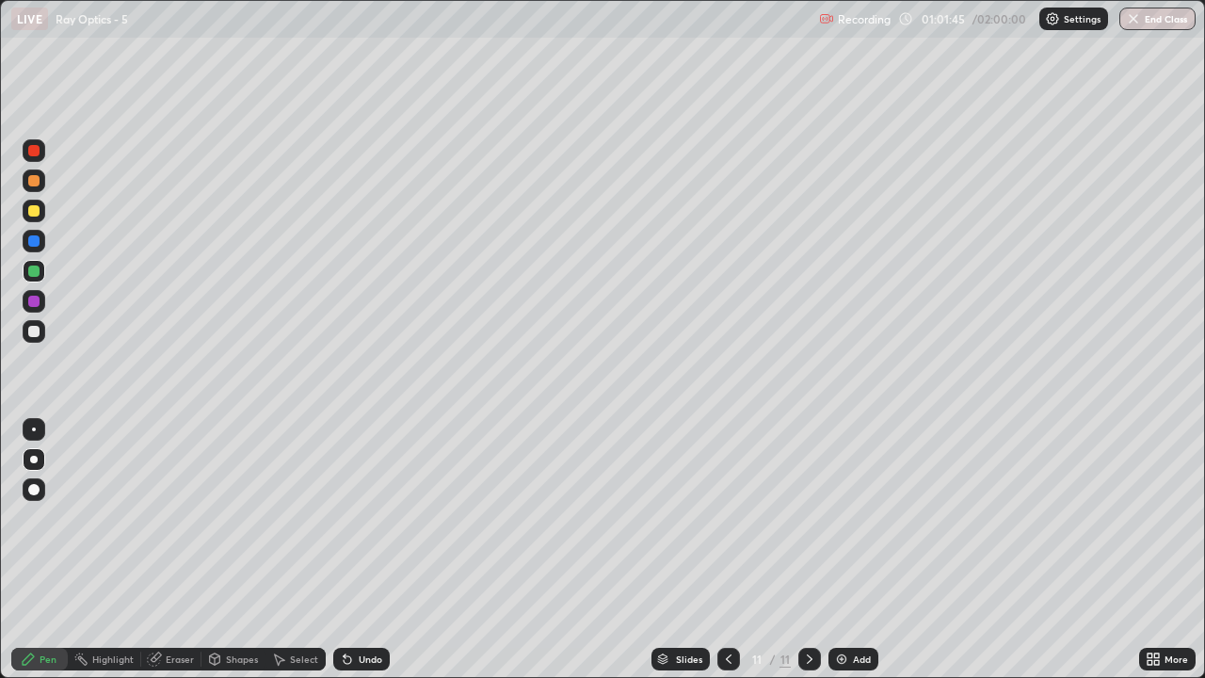
click at [171, 557] on div "Eraser" at bounding box center [180, 658] width 28 height 9
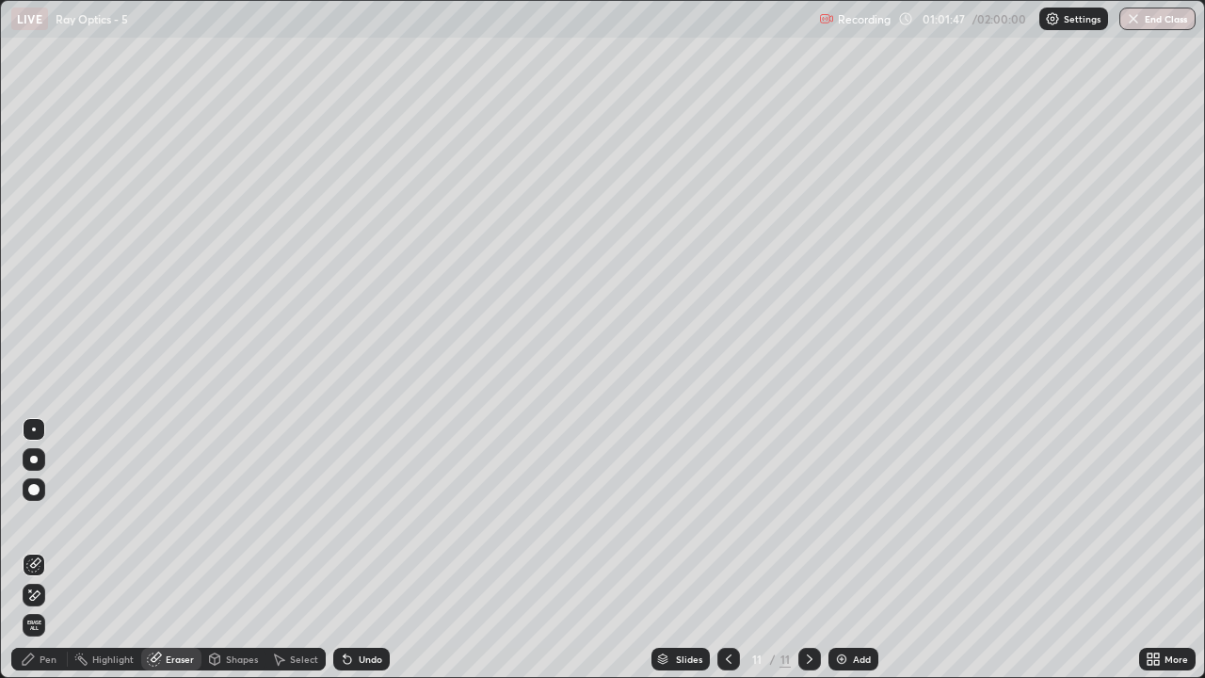
click at [53, 557] on div "Pen" at bounding box center [48, 658] width 17 height 9
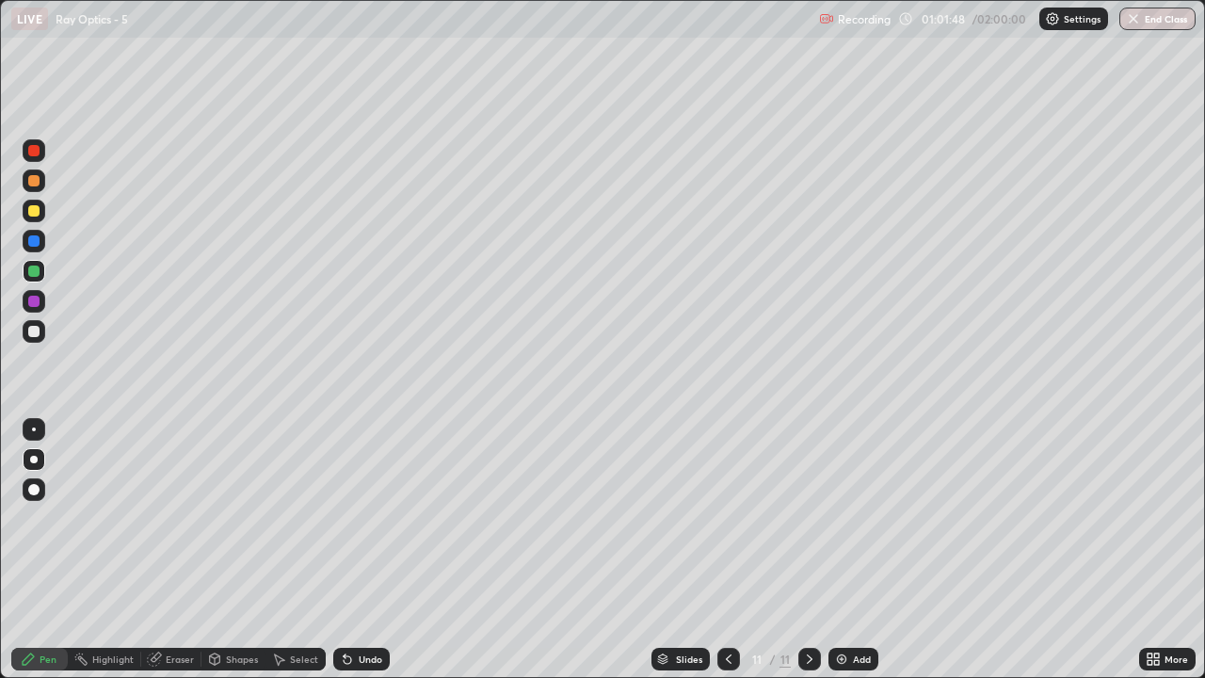
click at [35, 486] on div at bounding box center [33, 489] width 11 height 11
click at [34, 459] on div at bounding box center [34, 460] width 8 height 8
click at [31, 331] on div at bounding box center [33, 331] width 11 height 11
click at [176, 557] on div "Eraser" at bounding box center [180, 658] width 28 height 9
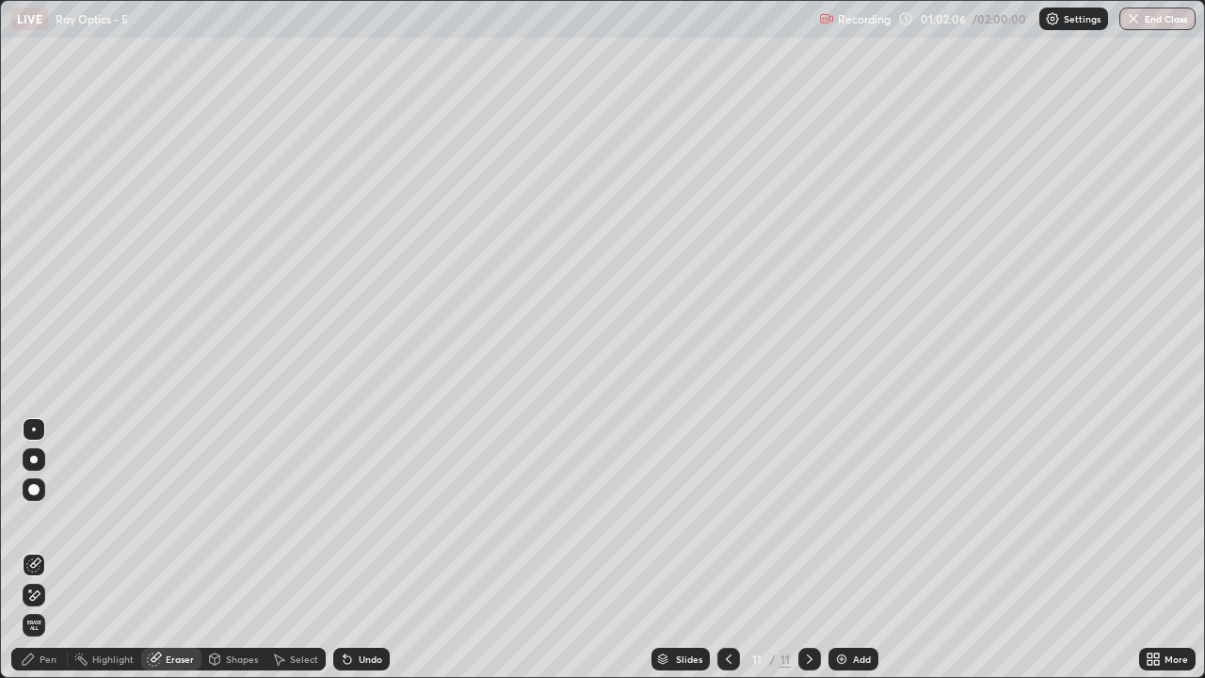
click at [53, 557] on div "Pen" at bounding box center [48, 658] width 17 height 9
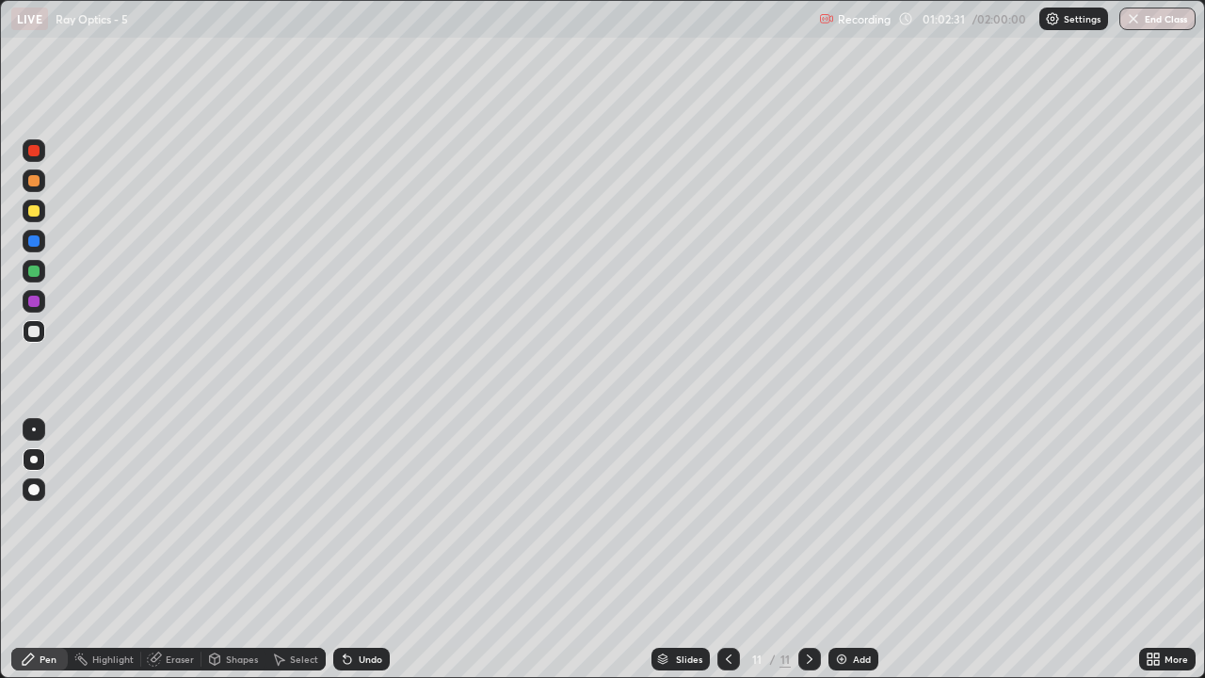
click at [725, 557] on div at bounding box center [728, 659] width 23 height 23
click at [808, 557] on icon at bounding box center [810, 658] width 6 height 9
click at [729, 557] on icon at bounding box center [728, 658] width 15 height 15
click at [805, 557] on icon at bounding box center [809, 658] width 15 height 15
click at [34, 211] on div at bounding box center [33, 210] width 11 height 11
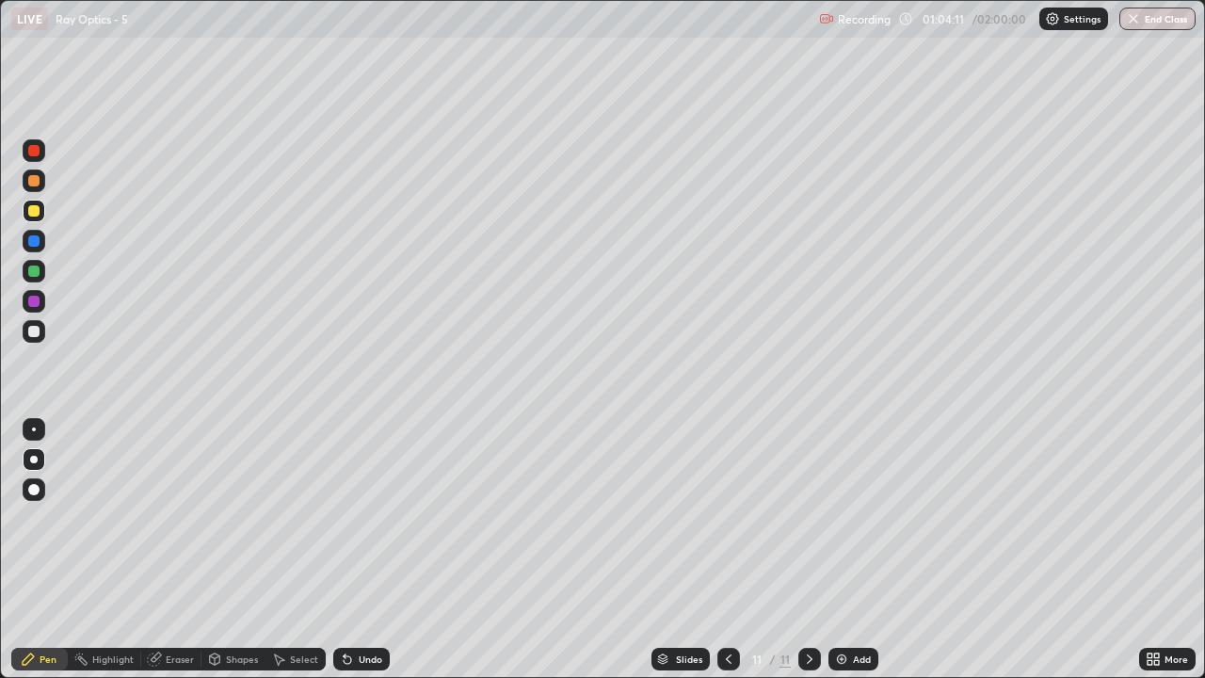
click at [30, 268] on div at bounding box center [33, 270] width 11 height 11
click at [725, 557] on icon at bounding box center [728, 658] width 15 height 15
click at [805, 557] on icon at bounding box center [809, 658] width 15 height 15
click at [35, 177] on div at bounding box center [33, 180] width 11 height 11
click at [728, 557] on icon at bounding box center [728, 658] width 15 height 15
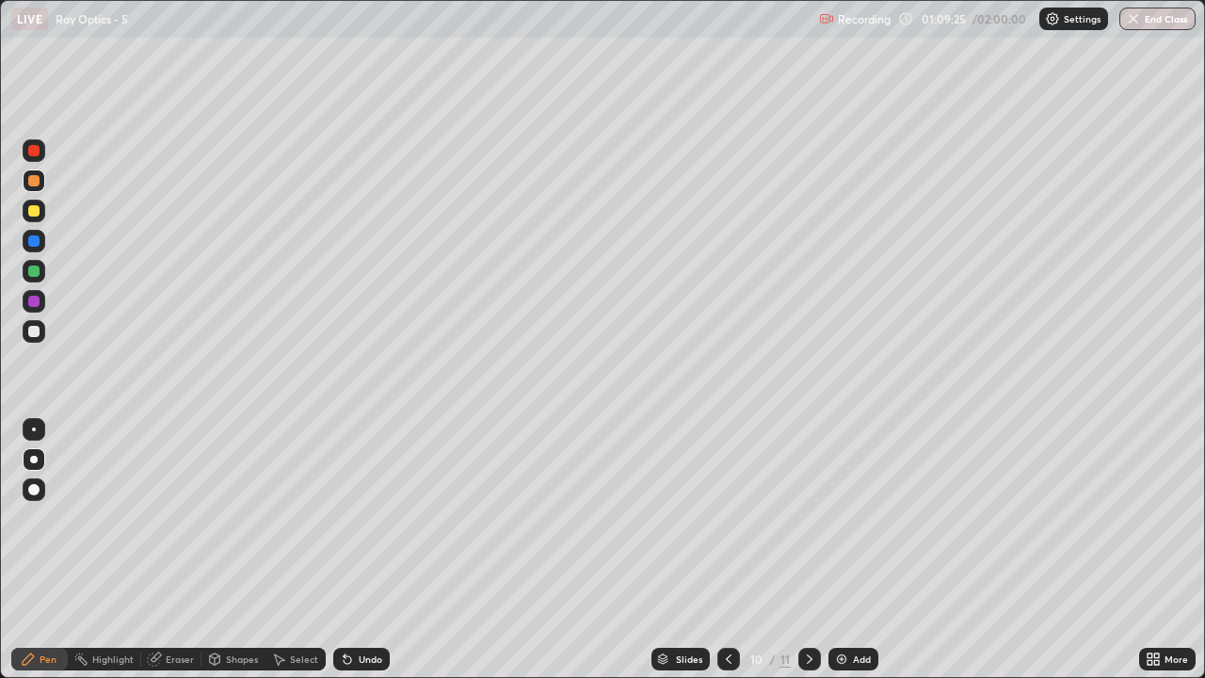
click at [804, 557] on icon at bounding box center [809, 658] width 15 height 15
click at [805, 557] on icon at bounding box center [809, 658] width 15 height 15
click at [808, 557] on icon at bounding box center [810, 658] width 6 height 9
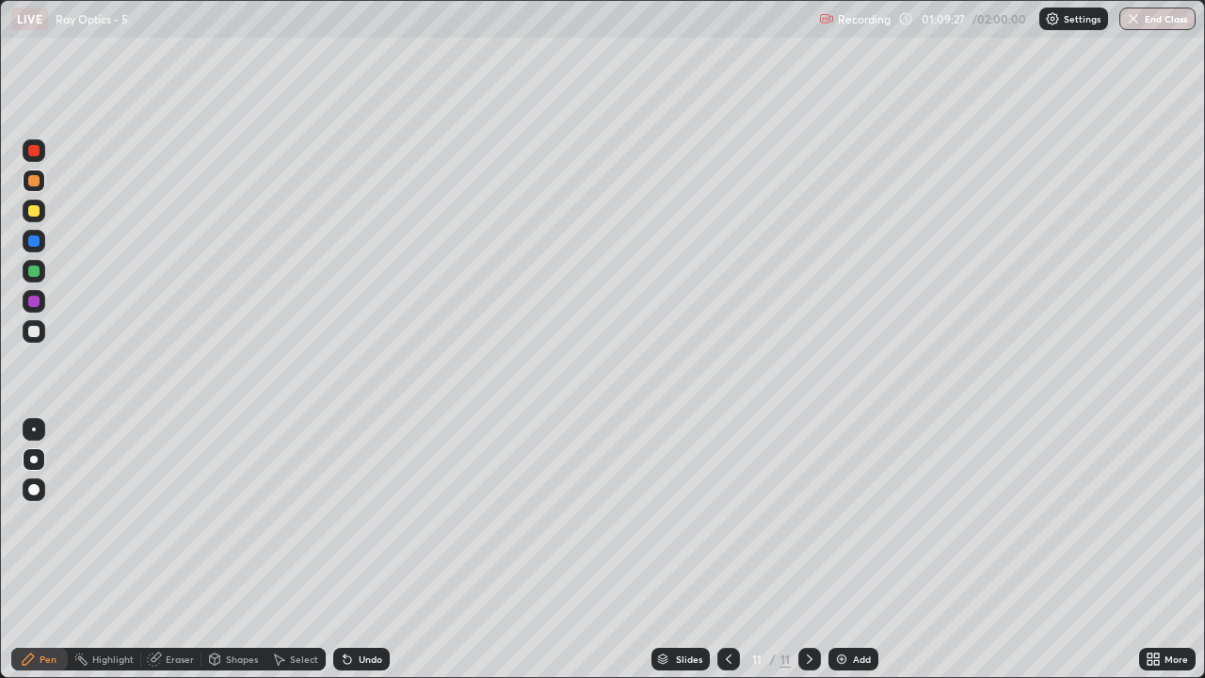
click at [862, 557] on div "Add" at bounding box center [862, 658] width 18 height 9
click at [35, 332] on div at bounding box center [33, 331] width 11 height 11
click at [31, 213] on div at bounding box center [33, 210] width 11 height 11
click at [35, 331] on div at bounding box center [33, 331] width 11 height 11
click at [717, 557] on div at bounding box center [728, 659] width 23 height 23
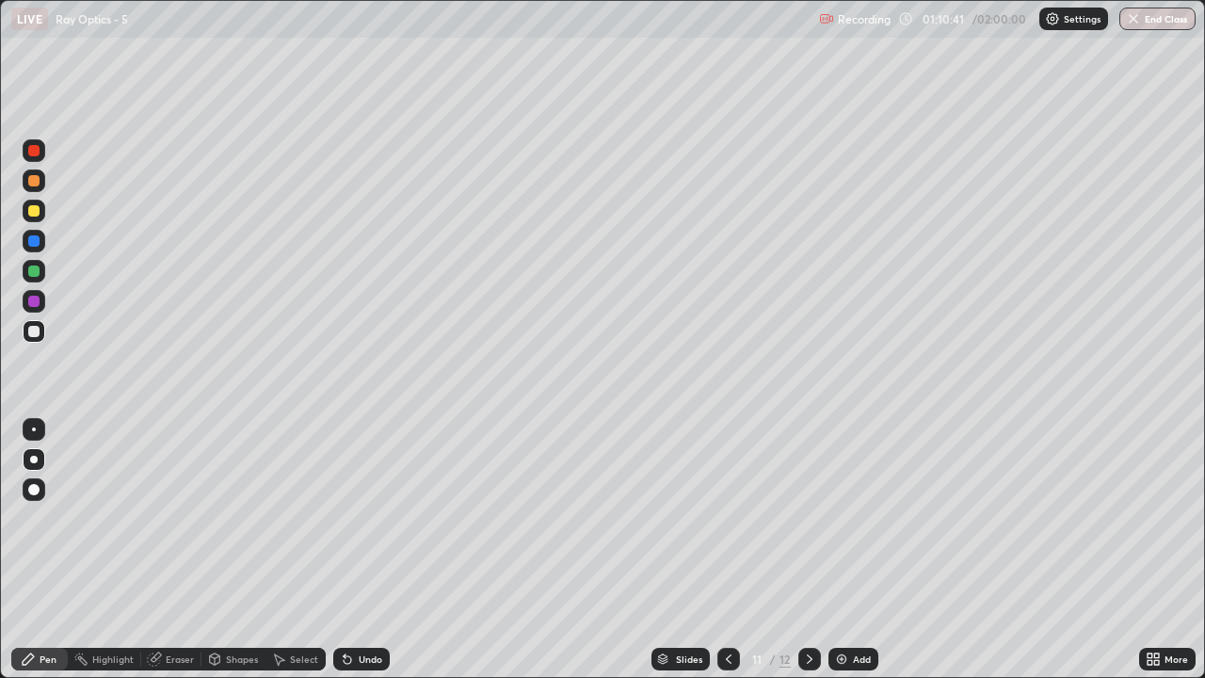
click at [805, 557] on icon at bounding box center [809, 658] width 15 height 15
click at [726, 557] on icon at bounding box center [728, 658] width 15 height 15
click at [727, 557] on icon at bounding box center [728, 658] width 15 height 15
click at [808, 557] on icon at bounding box center [809, 658] width 15 height 15
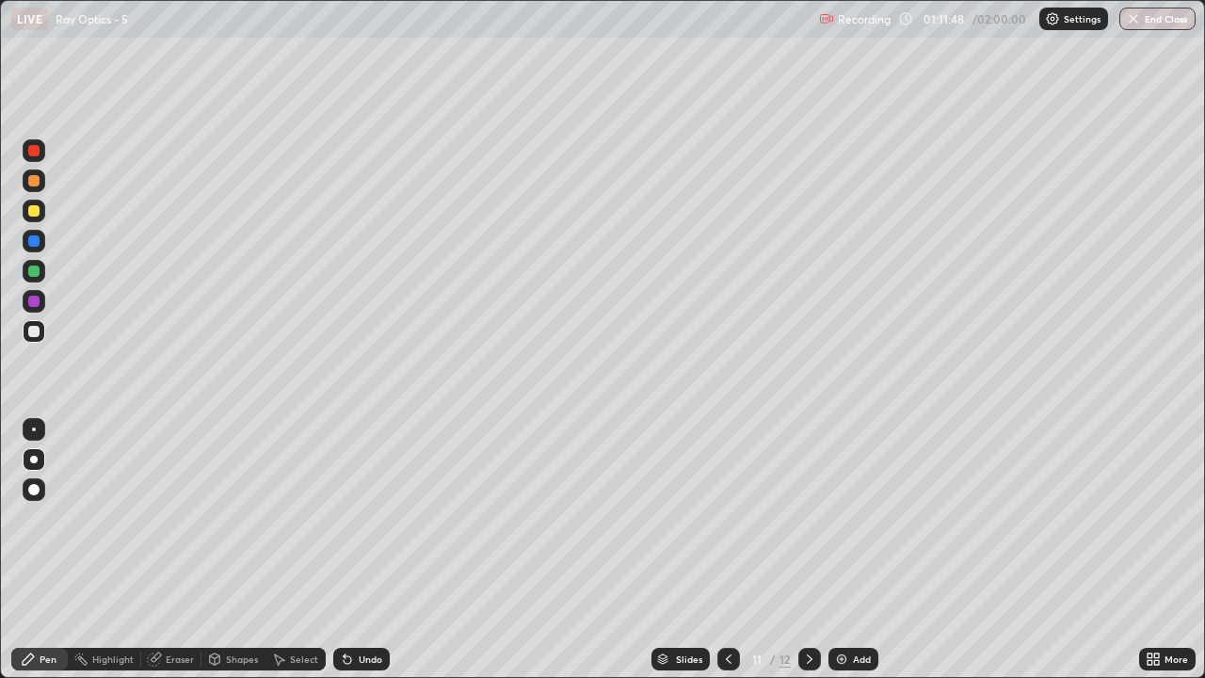
click at [808, 557] on icon at bounding box center [809, 658] width 15 height 15
click at [38, 182] on div at bounding box center [33, 180] width 11 height 11
click at [809, 557] on icon at bounding box center [809, 658] width 15 height 15
click at [865, 557] on div "Add" at bounding box center [853, 659] width 50 height 23
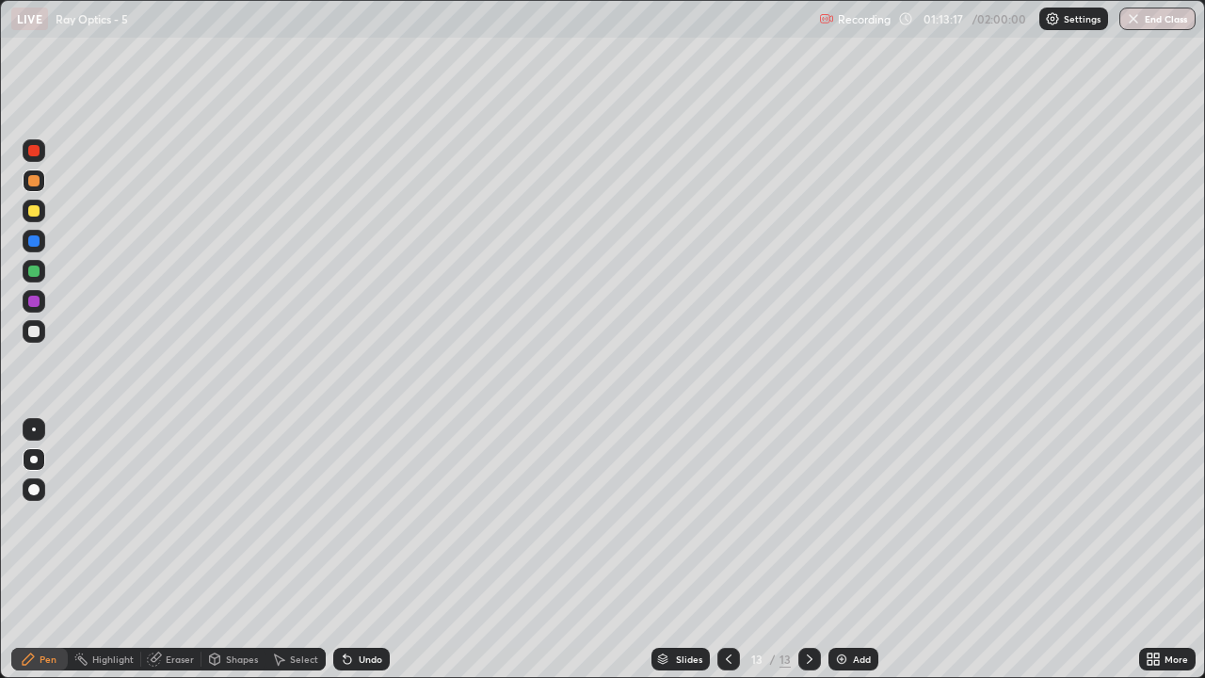
click at [33, 333] on div at bounding box center [33, 331] width 11 height 11
click at [34, 207] on div at bounding box center [33, 210] width 11 height 11
click at [806, 557] on icon at bounding box center [809, 658] width 15 height 15
click at [848, 557] on div "Add" at bounding box center [853, 659] width 50 height 23
click at [180, 557] on div "Eraser" at bounding box center [180, 658] width 28 height 9
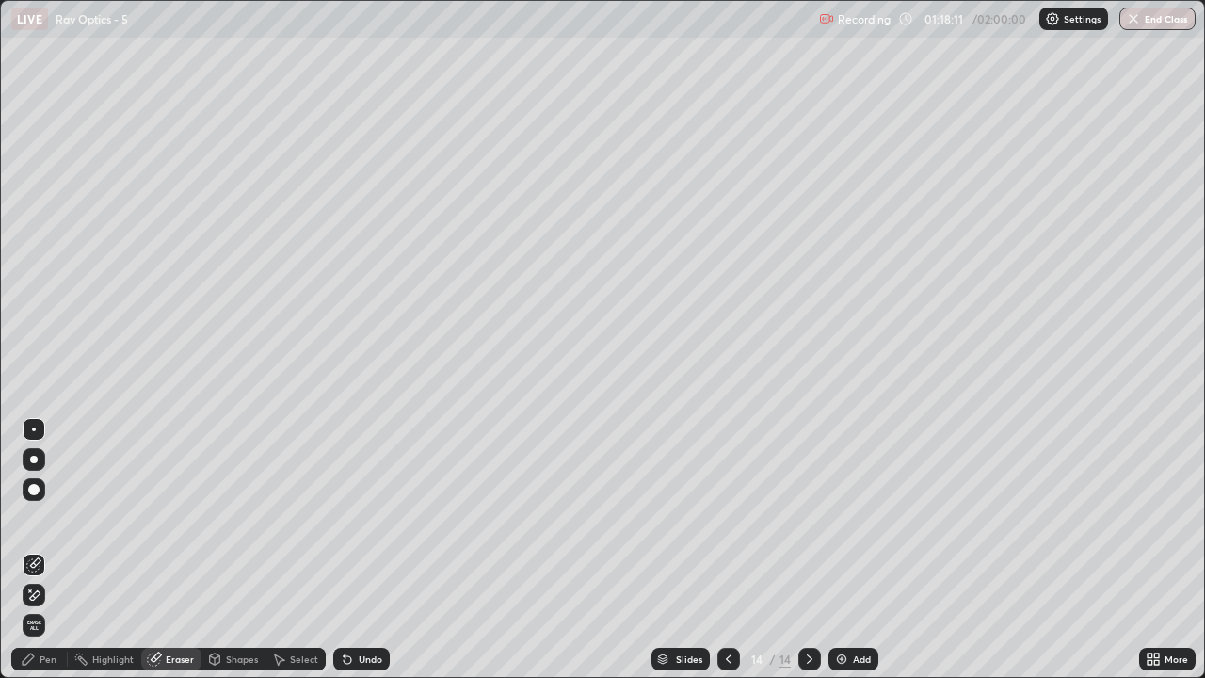
click at [41, 557] on div "Pen" at bounding box center [48, 658] width 17 height 9
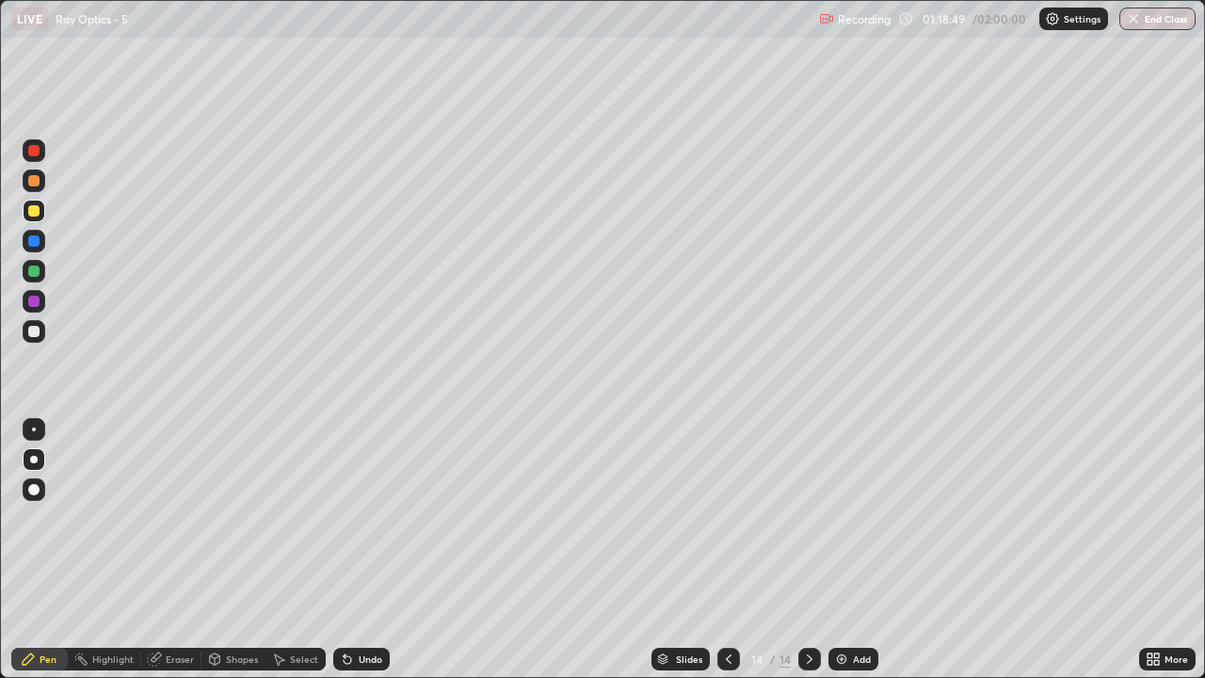
click at [853, 557] on div "Add" at bounding box center [862, 658] width 18 height 9
click at [34, 330] on div at bounding box center [33, 331] width 11 height 11
click at [33, 215] on div at bounding box center [33, 210] width 11 height 11
click at [361, 557] on div "Undo" at bounding box center [371, 658] width 24 height 9
click at [37, 323] on div at bounding box center [34, 331] width 23 height 23
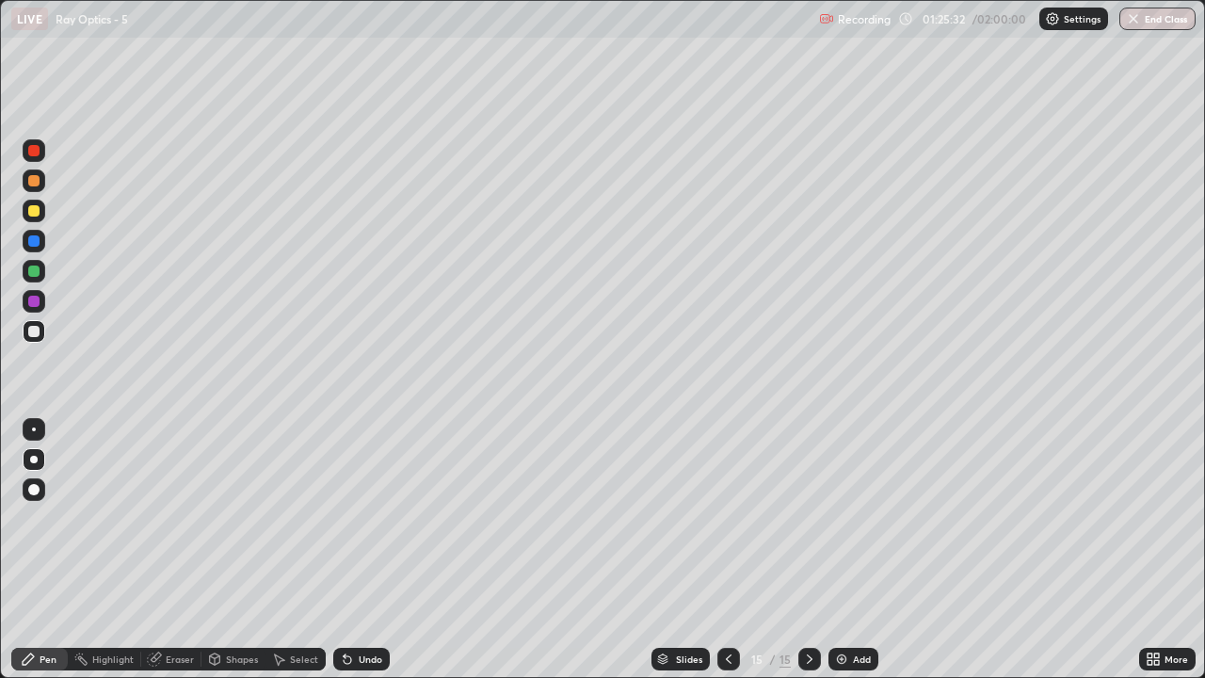
click at [24, 202] on div at bounding box center [34, 211] width 23 height 23
click at [32, 179] on div at bounding box center [33, 180] width 11 height 11
click at [854, 557] on div "Add" at bounding box center [853, 659] width 50 height 23
click at [35, 330] on div at bounding box center [33, 331] width 11 height 11
click at [34, 212] on div at bounding box center [33, 210] width 11 height 11
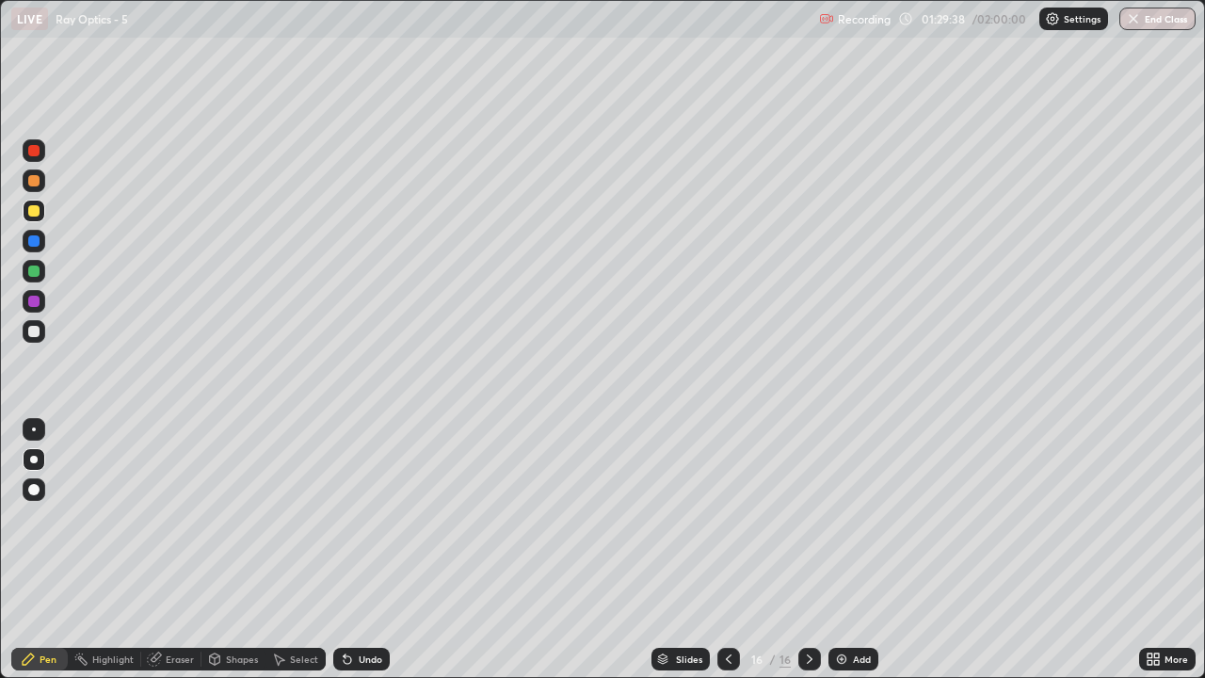
click at [39, 181] on div at bounding box center [33, 180] width 11 height 11
click at [727, 557] on icon at bounding box center [729, 658] width 6 height 9
click at [727, 557] on icon at bounding box center [728, 658] width 15 height 15
click at [726, 557] on icon at bounding box center [729, 658] width 6 height 9
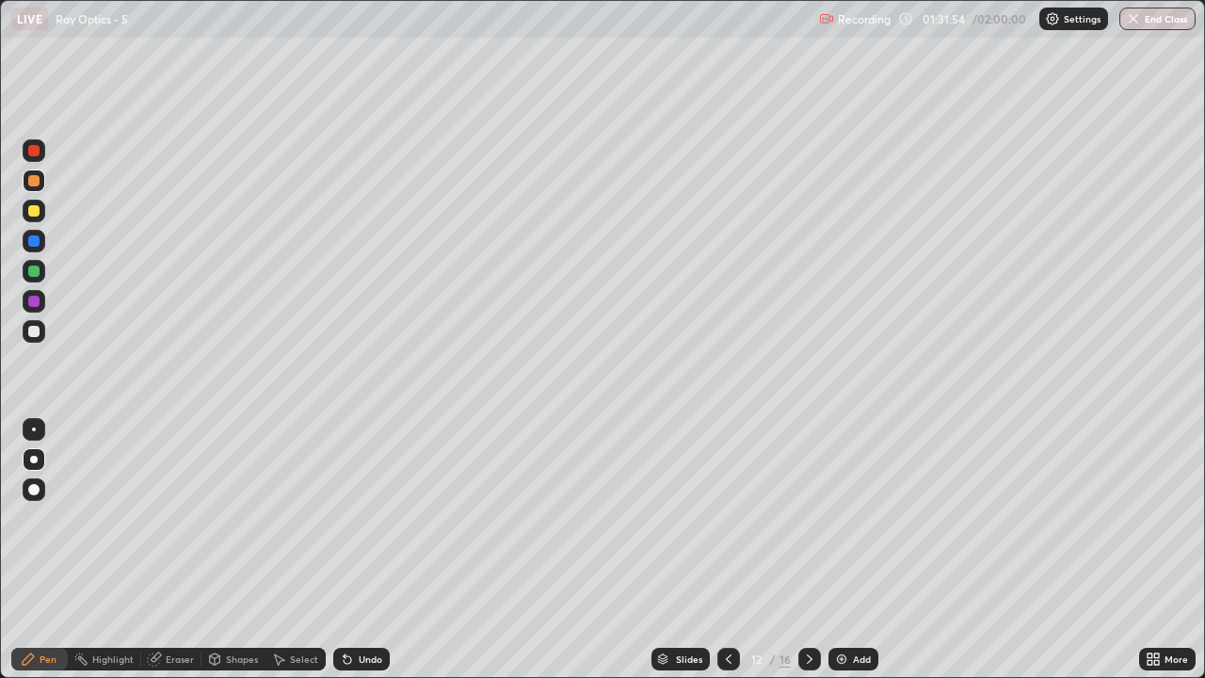
click at [727, 557] on icon at bounding box center [728, 658] width 15 height 15
click at [724, 557] on icon at bounding box center [728, 658] width 15 height 15
click at [808, 557] on icon at bounding box center [809, 658] width 15 height 15
click at [807, 557] on icon at bounding box center [809, 658] width 15 height 15
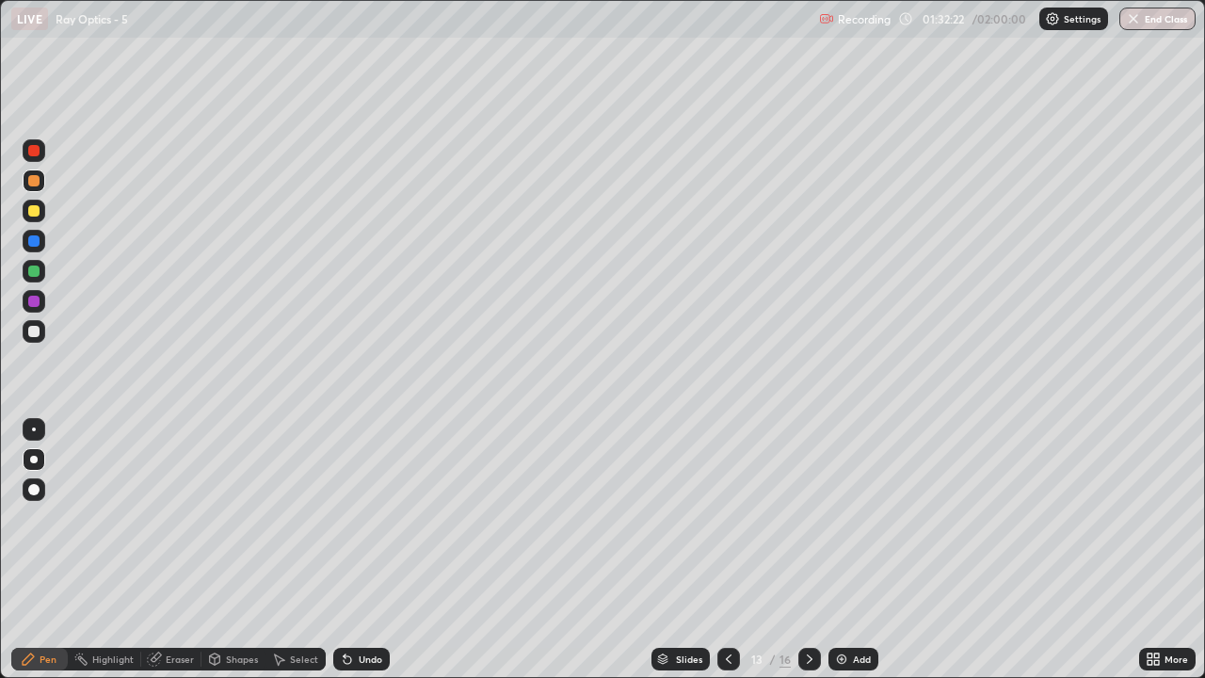
click at [809, 557] on icon at bounding box center [810, 658] width 6 height 9
click at [810, 557] on icon at bounding box center [809, 658] width 15 height 15
click at [808, 557] on icon at bounding box center [809, 658] width 15 height 15
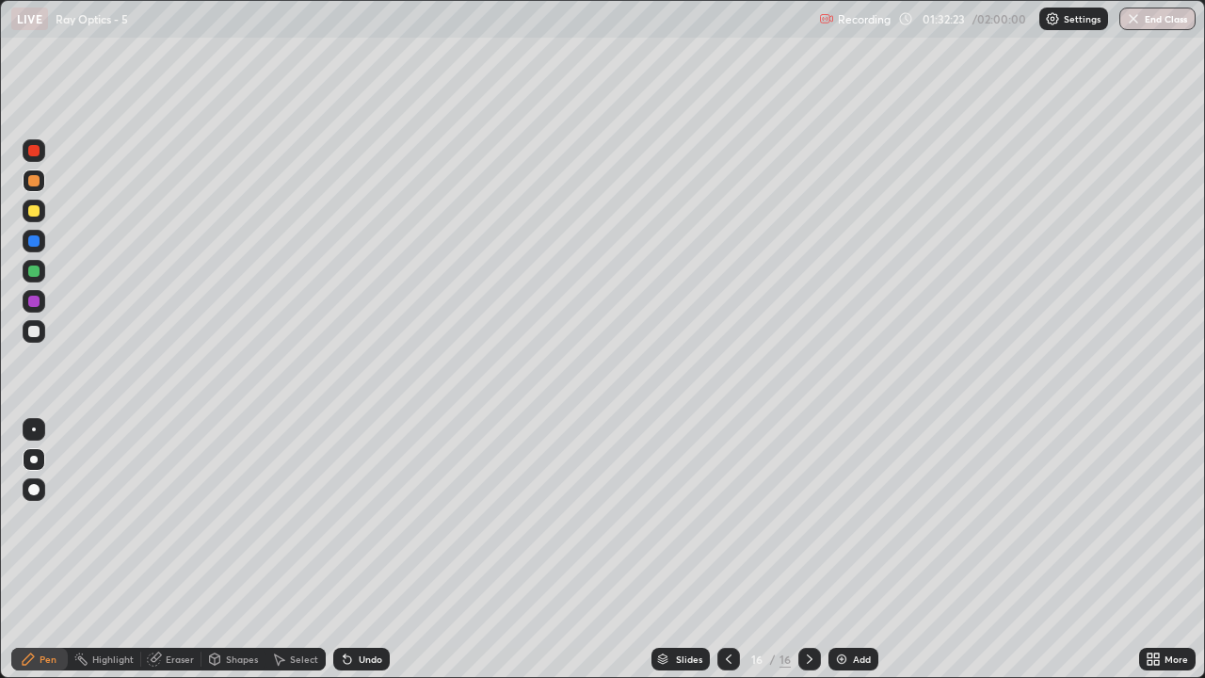
click at [808, 557] on icon at bounding box center [809, 658] width 15 height 15
click at [861, 557] on div "Add" at bounding box center [862, 658] width 18 height 9
click at [35, 213] on div at bounding box center [33, 210] width 11 height 11
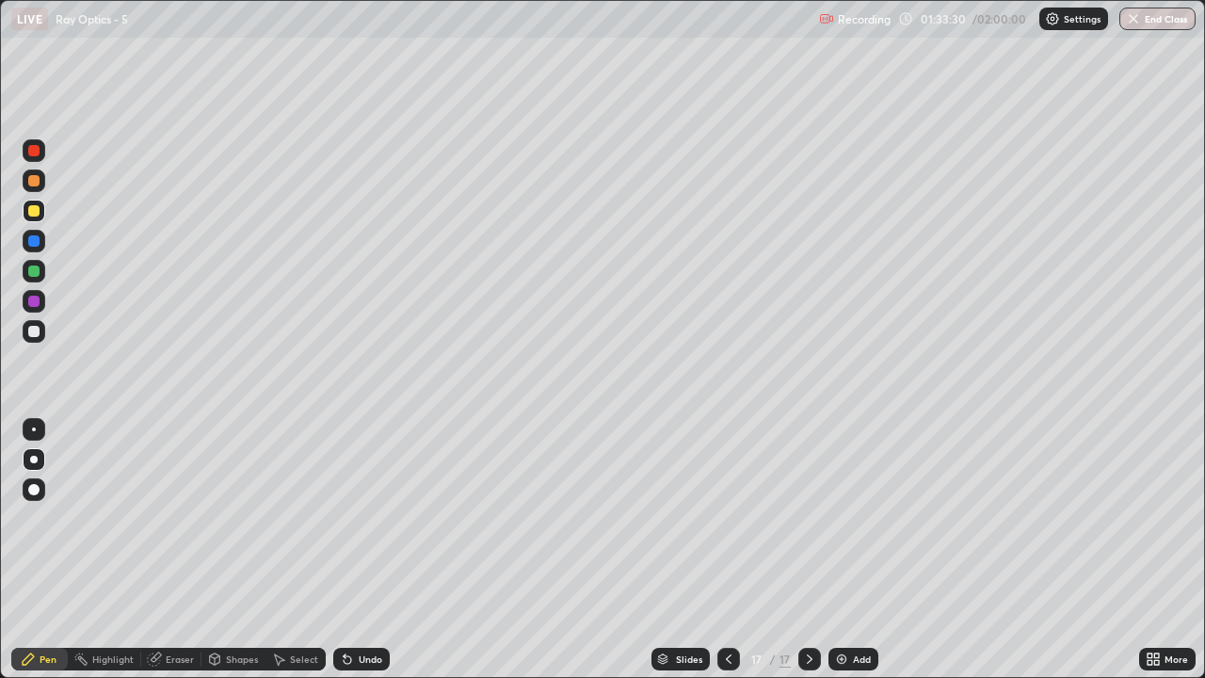
click at [366, 557] on div "Undo" at bounding box center [371, 658] width 24 height 9
click at [180, 557] on div "Eraser" at bounding box center [180, 658] width 28 height 9
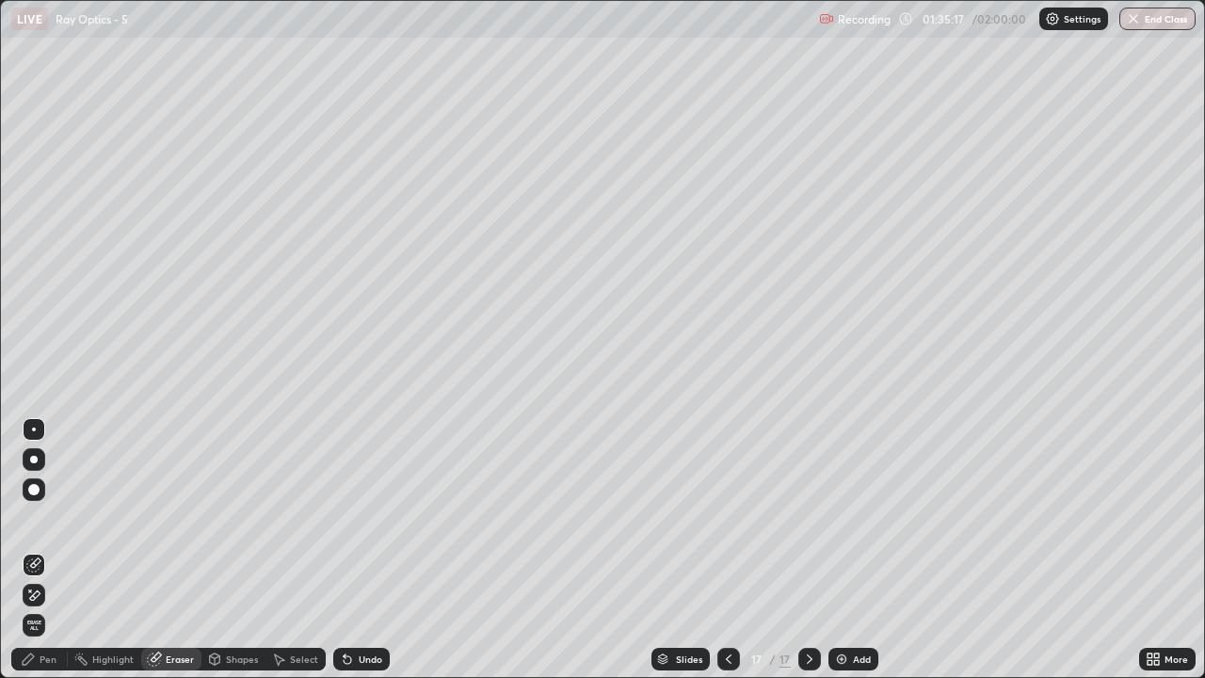
click at [54, 557] on div "Pen" at bounding box center [48, 658] width 17 height 9
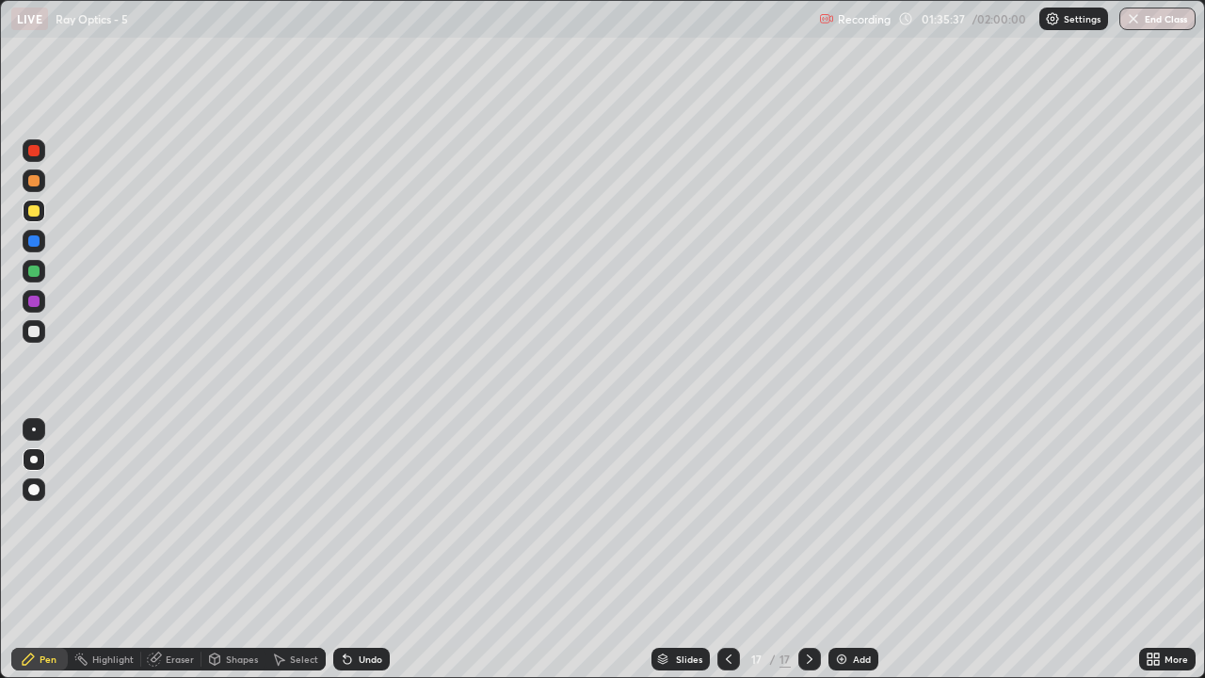
click at [32, 185] on div at bounding box center [33, 180] width 11 height 11
click at [33, 269] on div at bounding box center [33, 270] width 11 height 11
click at [865, 557] on div "Add" at bounding box center [862, 658] width 18 height 9
click at [39, 329] on div at bounding box center [33, 331] width 11 height 11
click at [179, 557] on div "Eraser" at bounding box center [180, 658] width 28 height 9
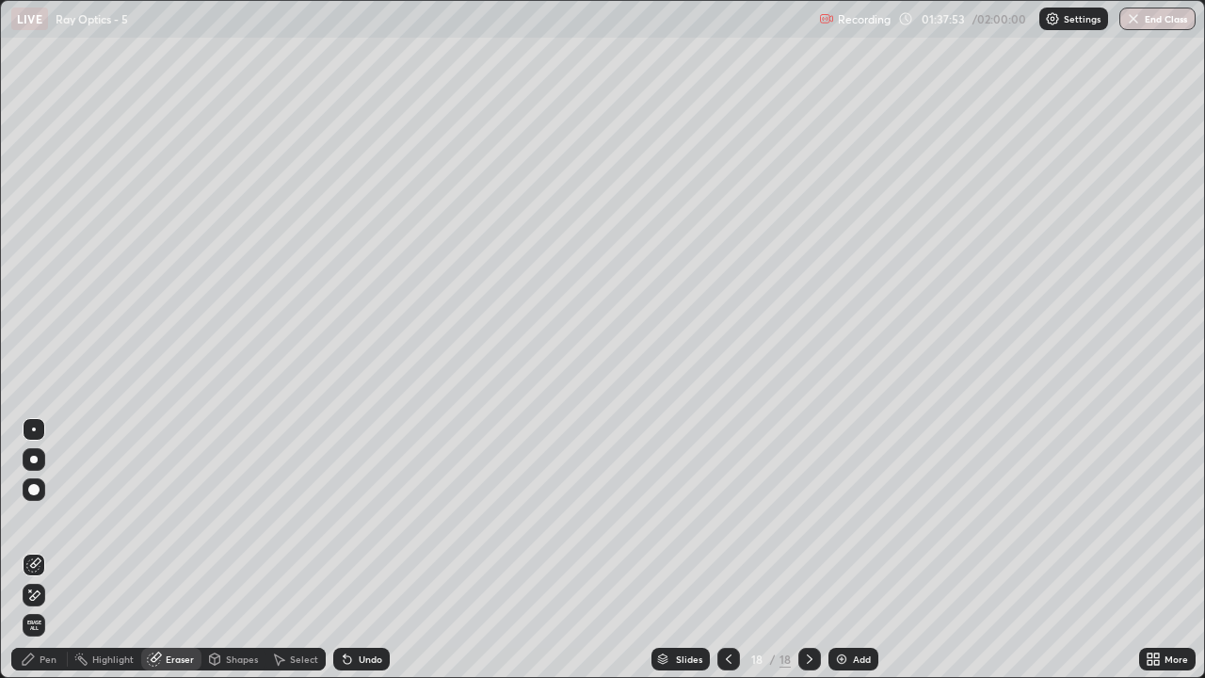
click at [51, 557] on div "Pen" at bounding box center [48, 658] width 17 height 9
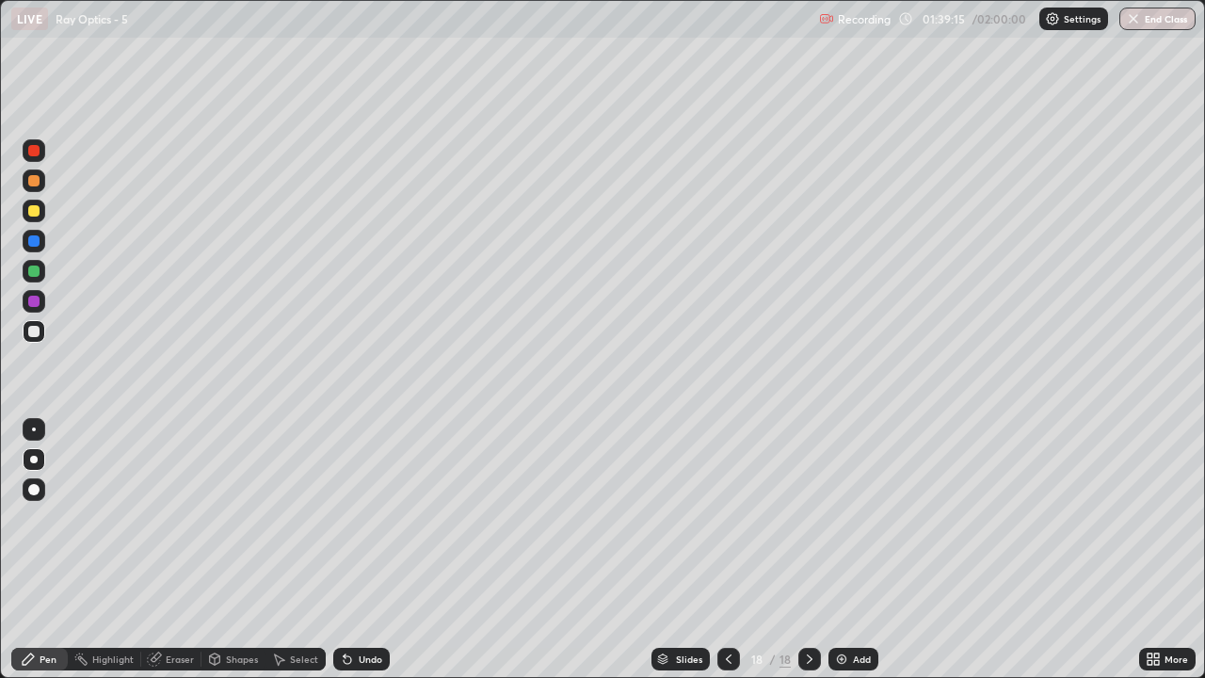
click at [31, 272] on div at bounding box center [33, 270] width 11 height 11
click at [727, 557] on icon at bounding box center [728, 658] width 15 height 15
click at [808, 557] on icon at bounding box center [810, 658] width 6 height 9
click at [809, 557] on icon at bounding box center [810, 658] width 6 height 9
click at [728, 557] on icon at bounding box center [728, 658] width 15 height 15
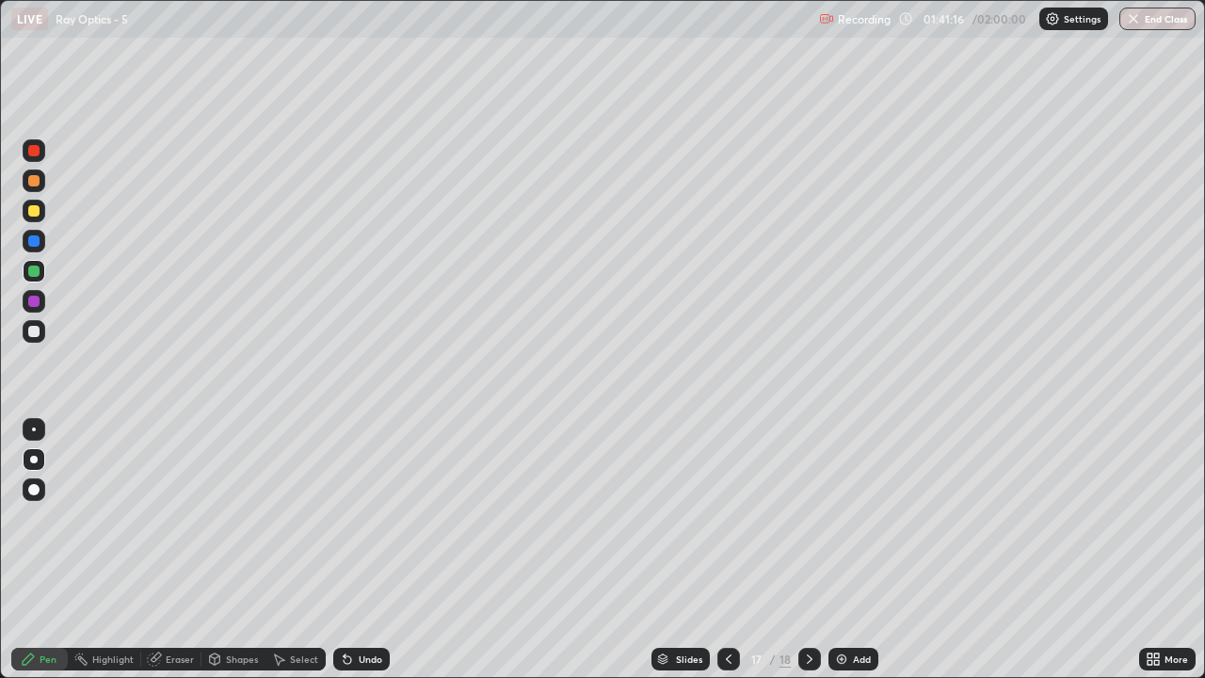
click at [806, 557] on icon at bounding box center [809, 658] width 15 height 15
click at [809, 557] on icon at bounding box center [809, 658] width 15 height 15
click at [858, 557] on div "Add" at bounding box center [862, 658] width 18 height 9
click at [32, 209] on div at bounding box center [33, 210] width 11 height 11
click at [34, 267] on div at bounding box center [33, 270] width 11 height 11
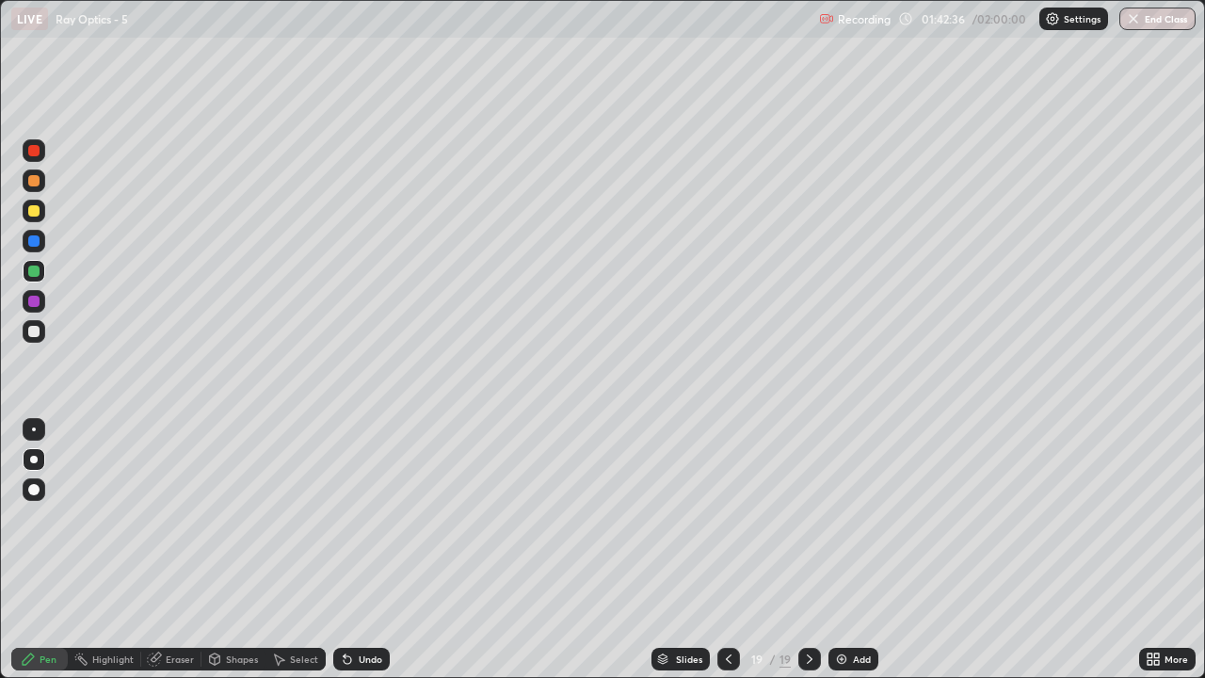
click at [35, 182] on div at bounding box center [33, 180] width 11 height 11
click at [366, 557] on div "Undo" at bounding box center [361, 659] width 56 height 23
click at [365, 557] on div "Undo" at bounding box center [361, 659] width 56 height 23
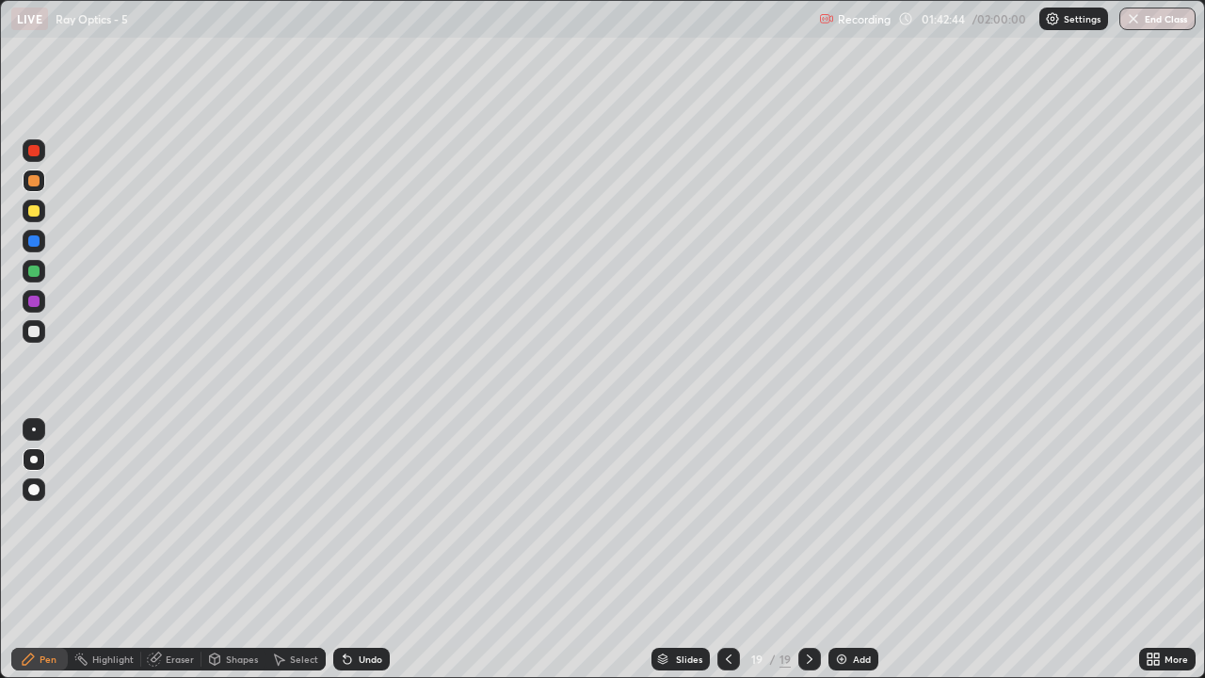
click at [364, 557] on div "Undo" at bounding box center [361, 659] width 56 height 23
click at [365, 557] on div "Undo" at bounding box center [361, 659] width 56 height 23
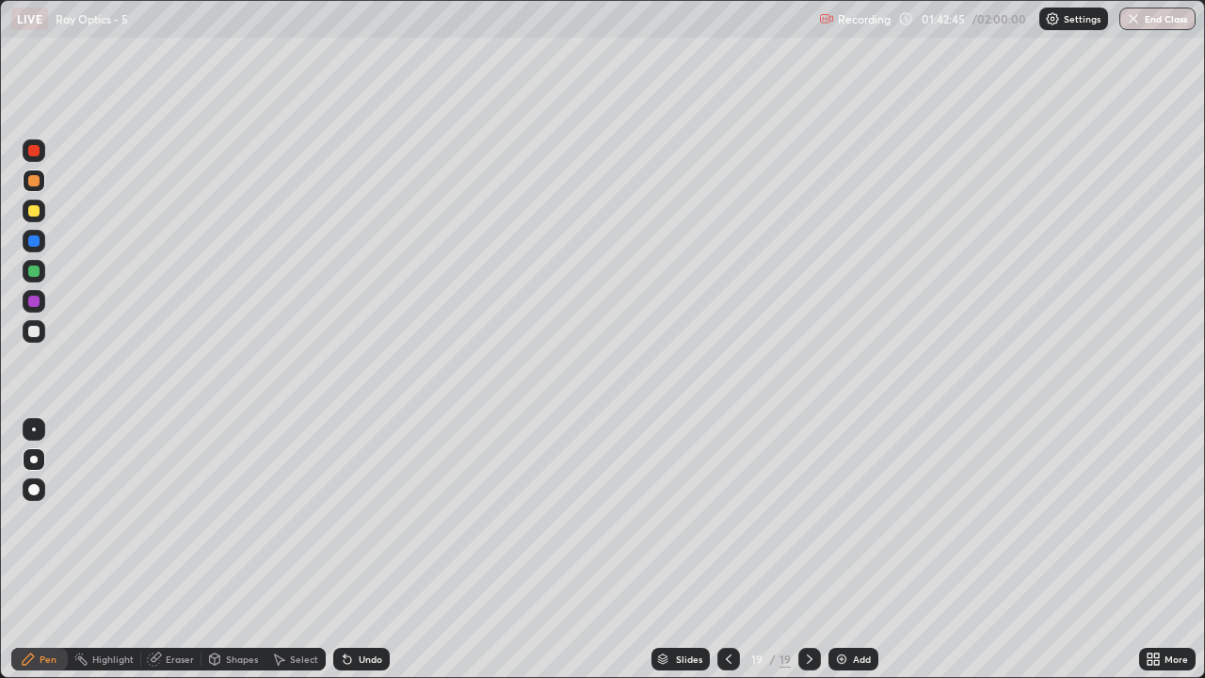
click at [362, 557] on div "Undo" at bounding box center [371, 658] width 24 height 9
click at [364, 557] on div "Undo" at bounding box center [371, 658] width 24 height 9
click at [367, 557] on div "Undo" at bounding box center [371, 658] width 24 height 9
click at [32, 299] on div at bounding box center [33, 301] width 11 height 11
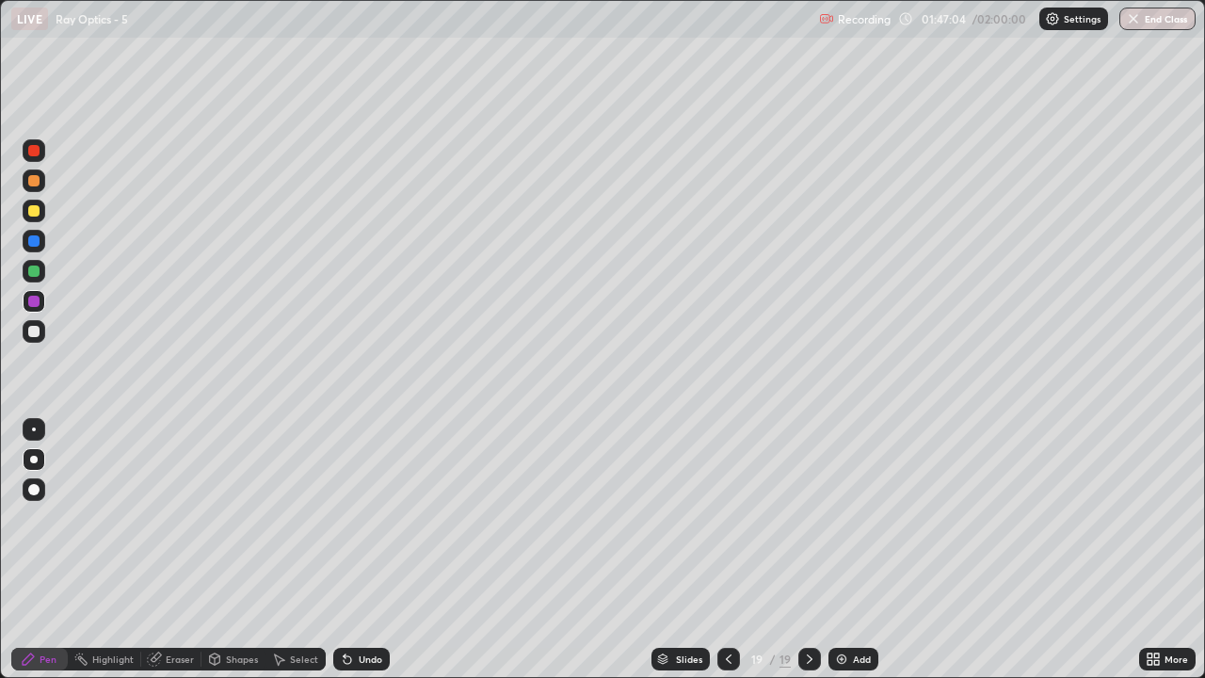
click at [365, 557] on div "Undo" at bounding box center [361, 659] width 56 height 23
click at [366, 557] on div "Undo" at bounding box center [371, 658] width 24 height 9
click at [363, 557] on div "Undo" at bounding box center [371, 658] width 24 height 9
click at [368, 557] on div "Undo" at bounding box center [371, 658] width 24 height 9
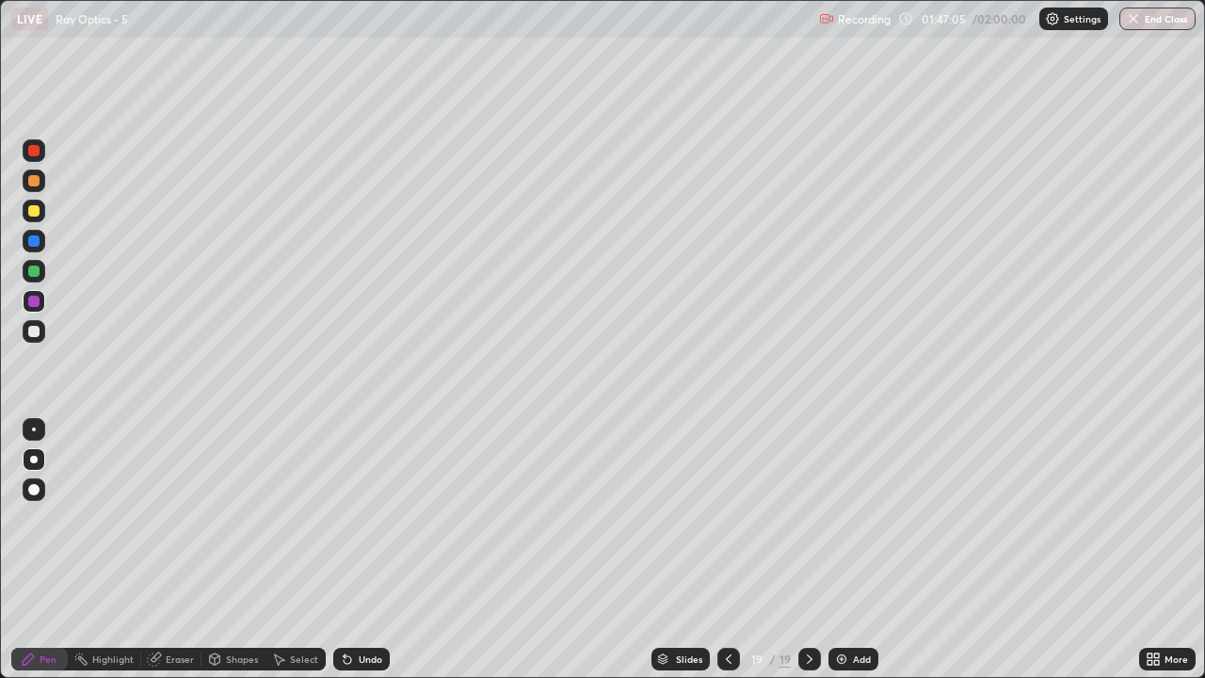
click at [365, 557] on div "Undo" at bounding box center [371, 658] width 24 height 9
click at [364, 557] on div "Undo" at bounding box center [361, 659] width 56 height 23
click at [363, 557] on div "Undo" at bounding box center [361, 659] width 56 height 23
click at [360, 557] on div "Undo" at bounding box center [361, 659] width 56 height 23
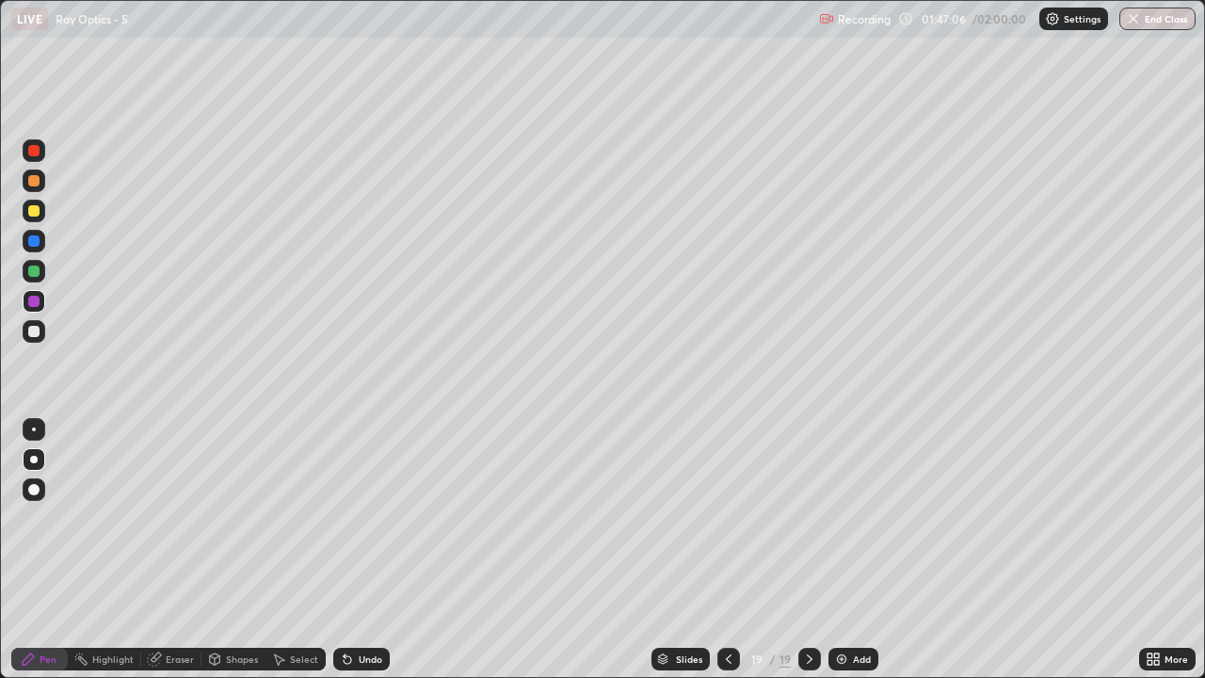
click at [359, 557] on div "Undo" at bounding box center [361, 659] width 56 height 23
click at [808, 557] on icon at bounding box center [809, 658] width 15 height 15
click at [853, 557] on div "Add" at bounding box center [862, 658] width 18 height 9
click at [35, 326] on div at bounding box center [33, 331] width 11 height 11
click at [726, 557] on icon at bounding box center [727, 658] width 15 height 15
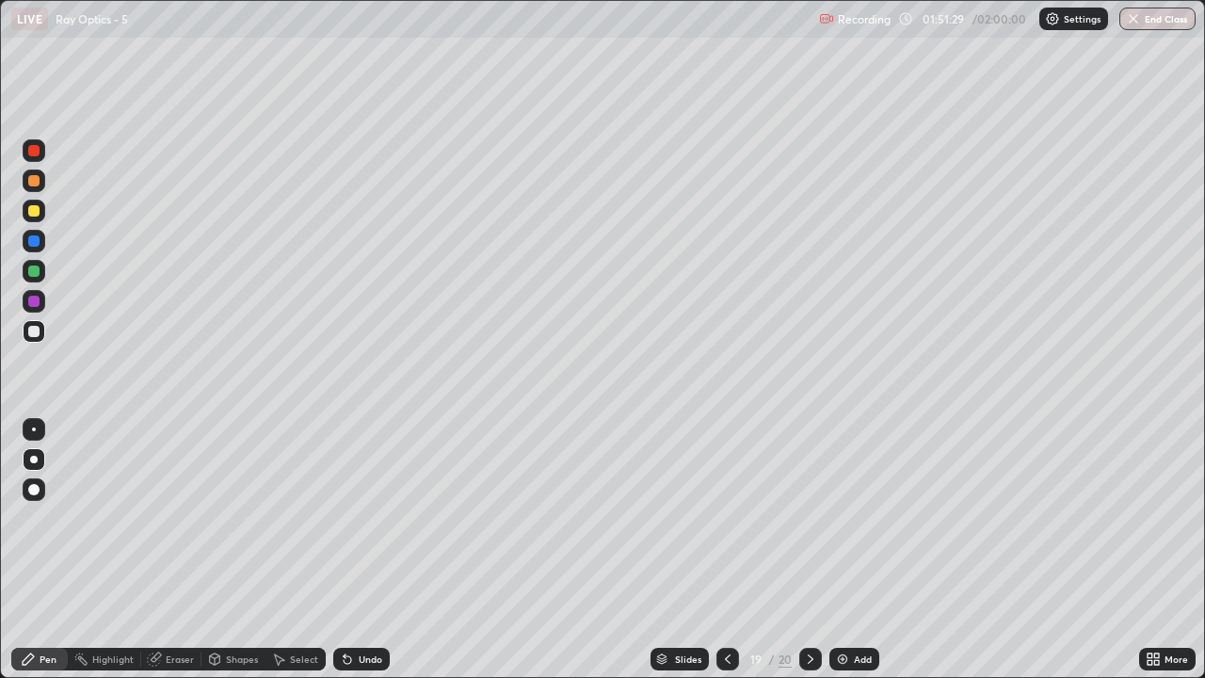
click at [810, 557] on icon at bounding box center [810, 658] width 15 height 15
click at [34, 203] on div at bounding box center [34, 211] width 23 height 23
click at [172, 557] on div "Eraser" at bounding box center [180, 658] width 28 height 9
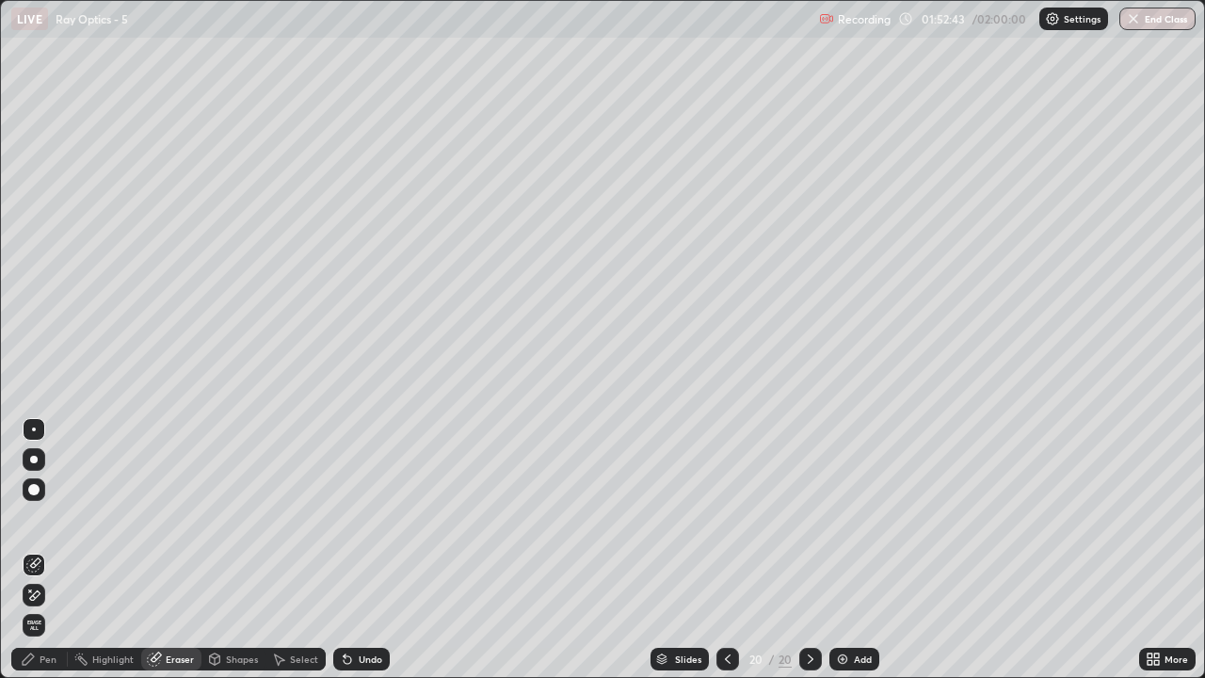
click at [41, 557] on div "Pen" at bounding box center [48, 658] width 17 height 9
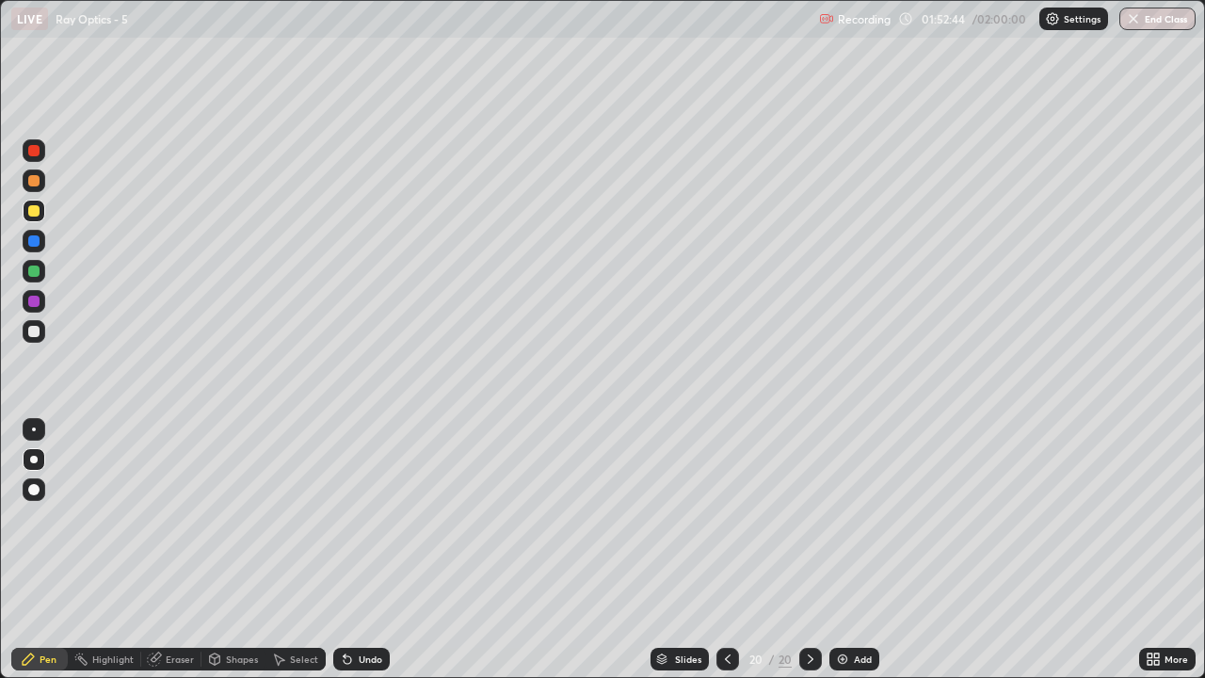
click at [35, 330] on div at bounding box center [33, 331] width 11 height 11
click at [233, 557] on div "Shapes" at bounding box center [242, 658] width 32 height 9
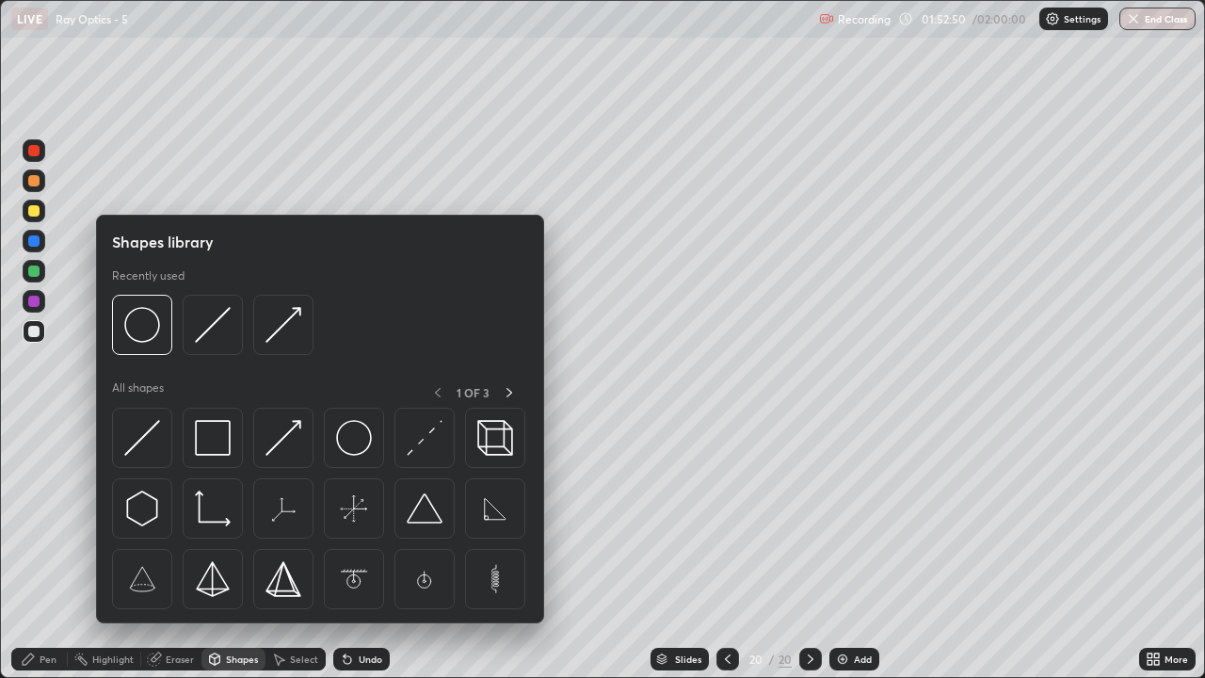
click at [160, 557] on icon at bounding box center [154, 658] width 15 height 15
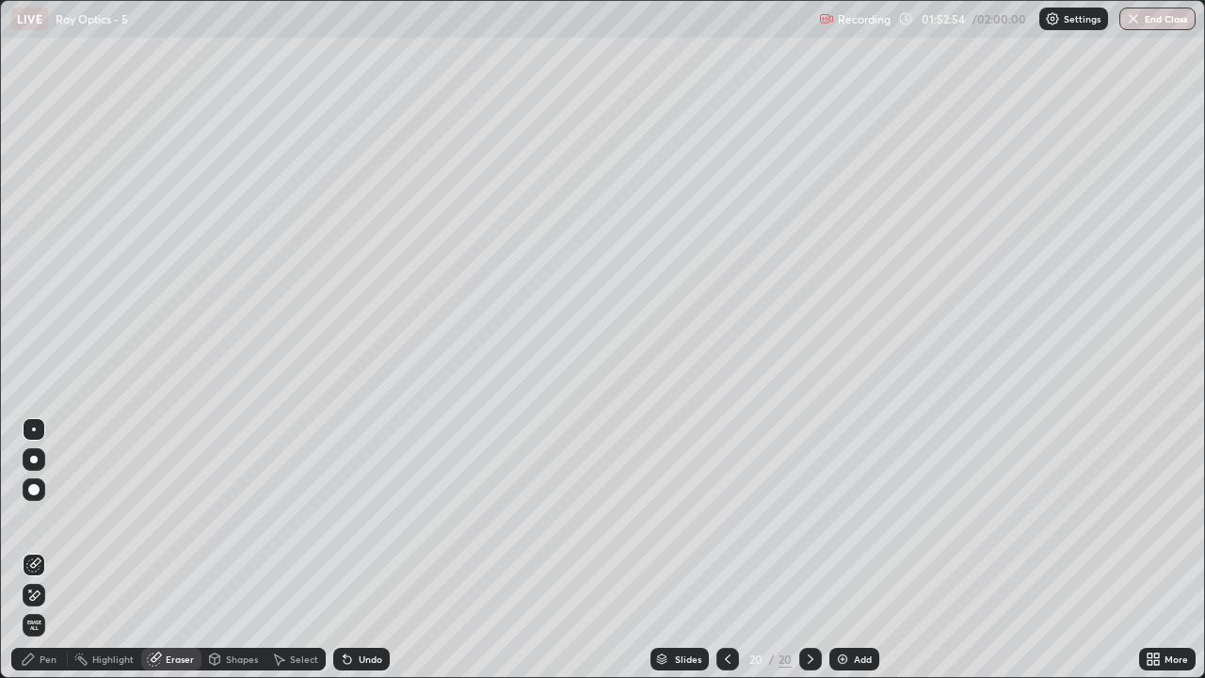
click at [43, 557] on div "Pen" at bounding box center [48, 658] width 17 height 9
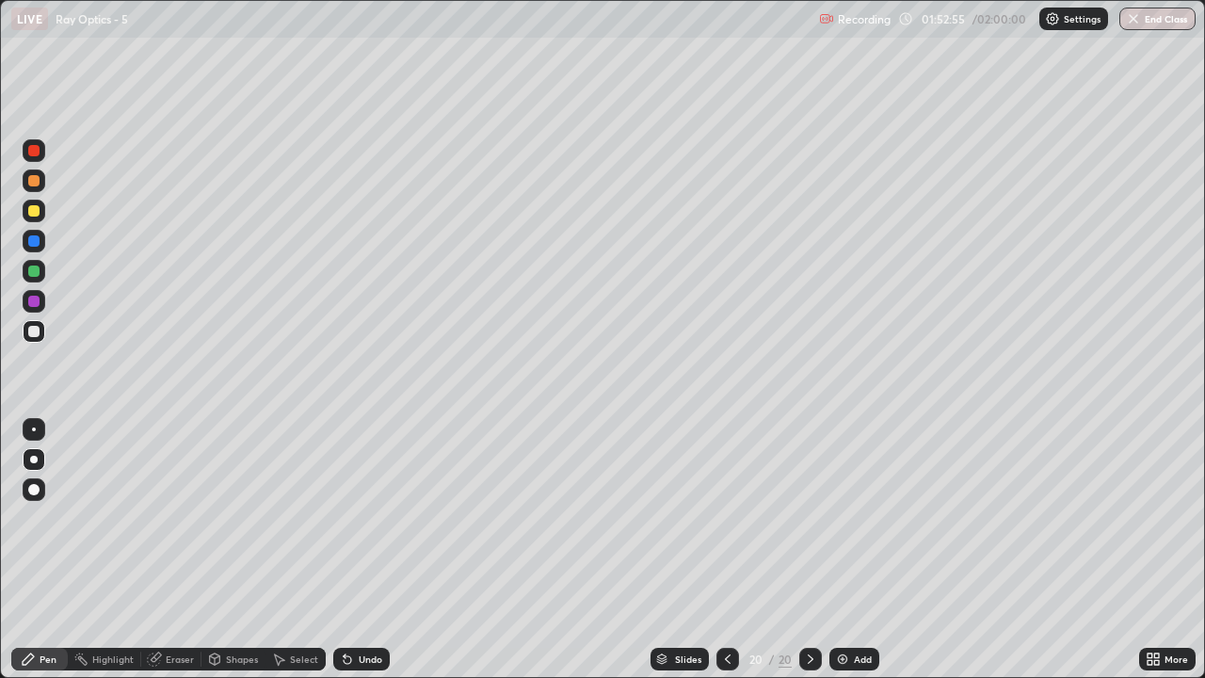
click at [35, 210] on div at bounding box center [33, 210] width 11 height 11
click at [1155, 21] on button "End Class" at bounding box center [1157, 19] width 76 height 23
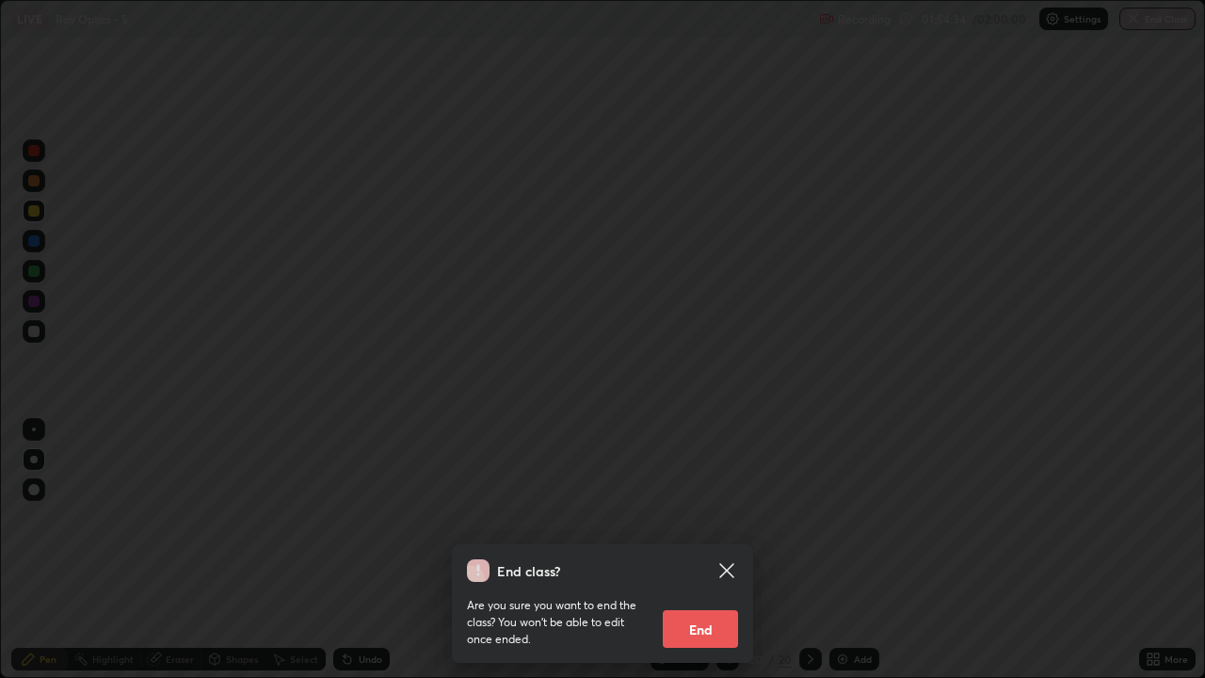
click at [670, 557] on button "End" at bounding box center [700, 629] width 75 height 38
